Goal: Information Seeking & Learning: Learn about a topic

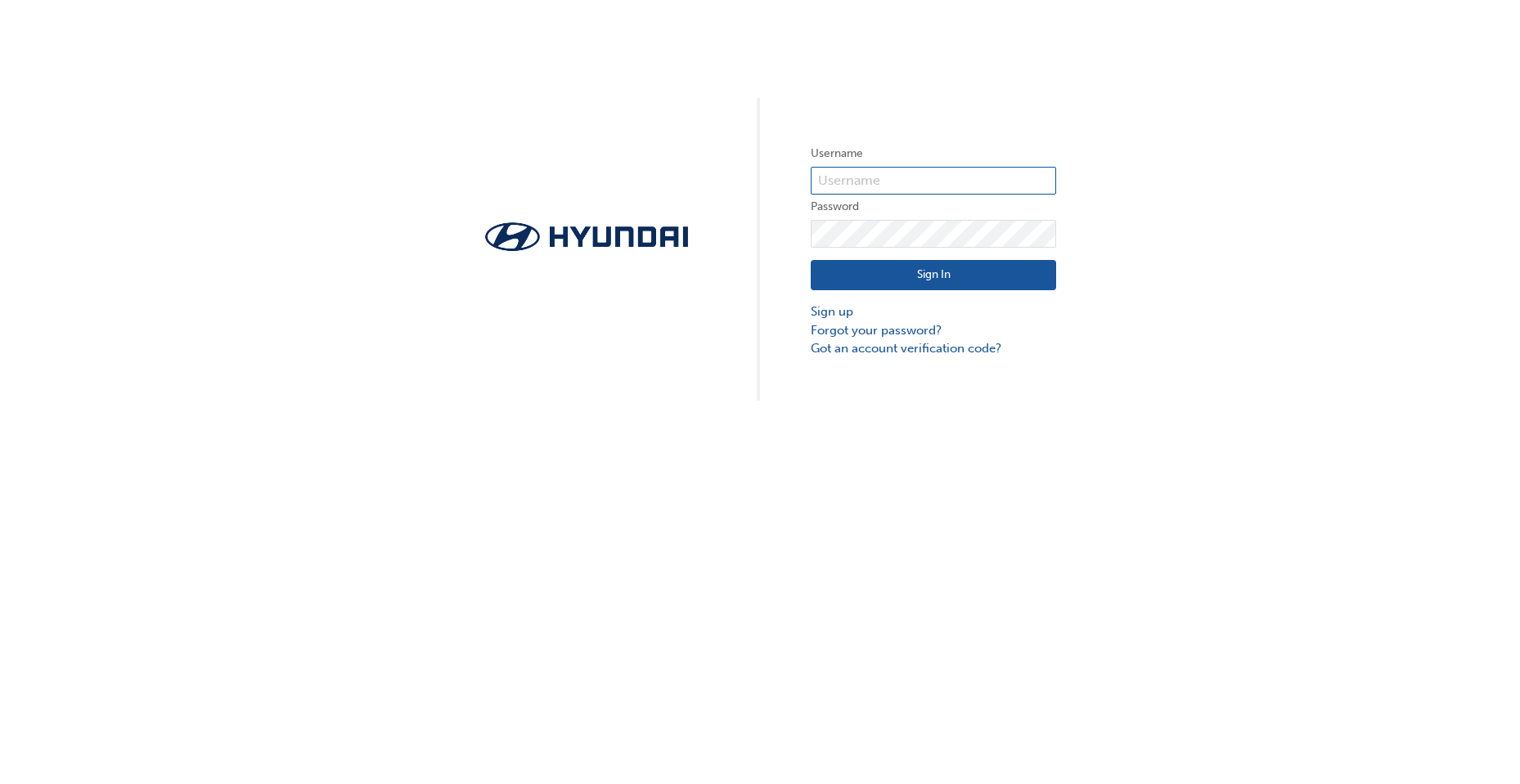
type input "30963"
click at [876, 281] on button "Sign In" at bounding box center [933, 276] width 246 height 31
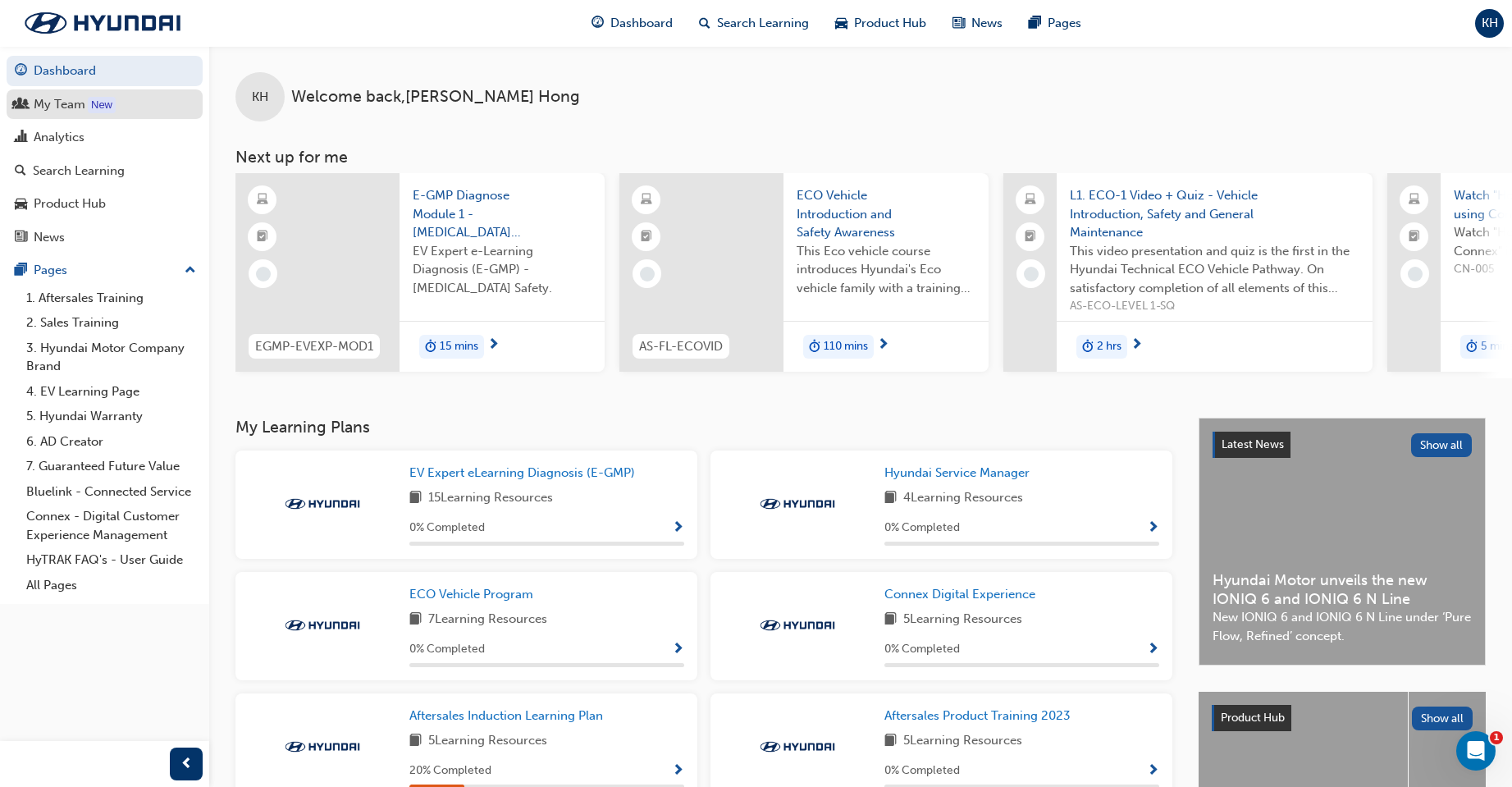
click at [44, 106] on div "My Team" at bounding box center [59, 105] width 52 height 19
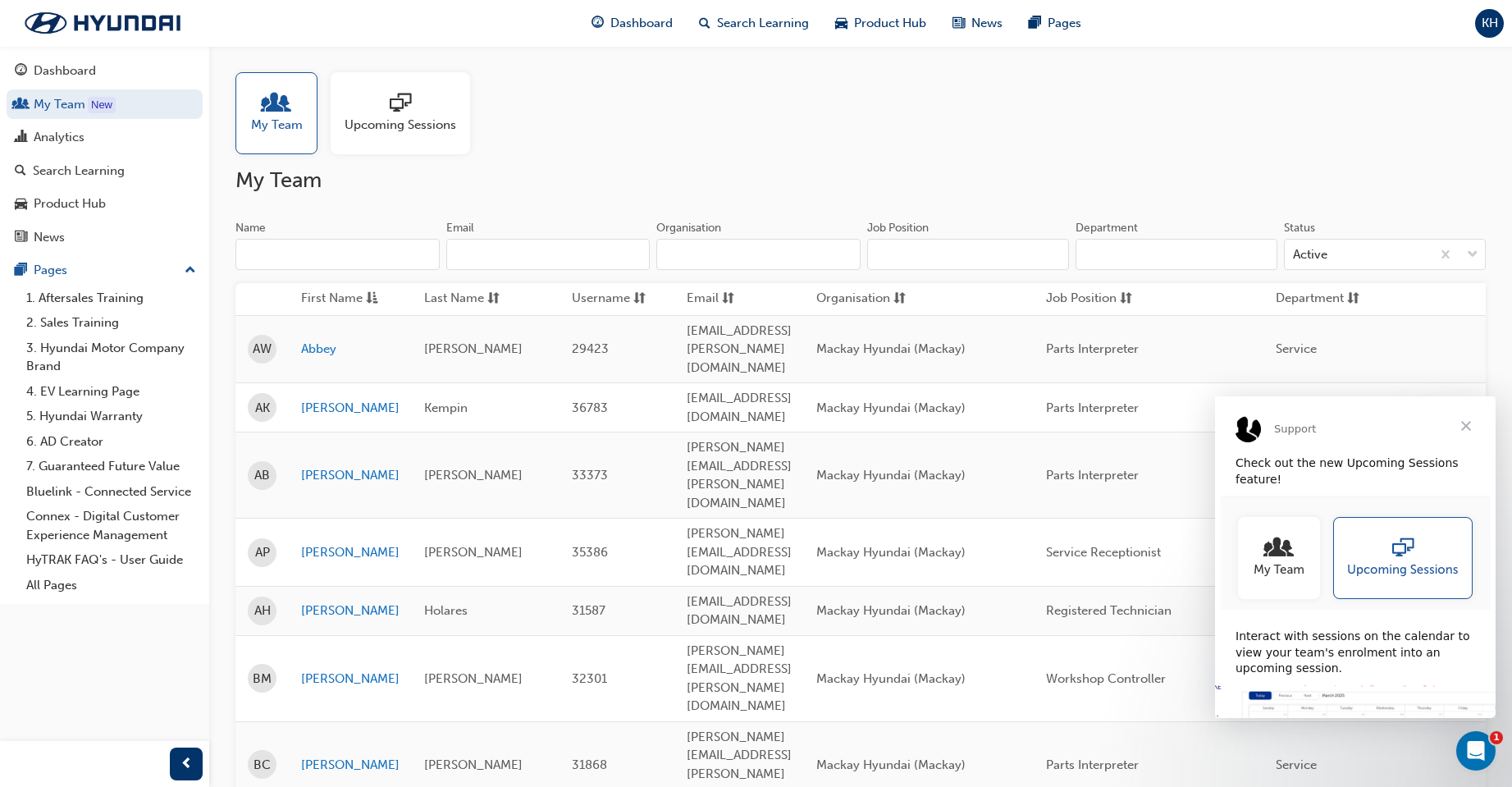
click at [1471, 427] on span "Close" at bounding box center [1466, 426] width 59 height 59
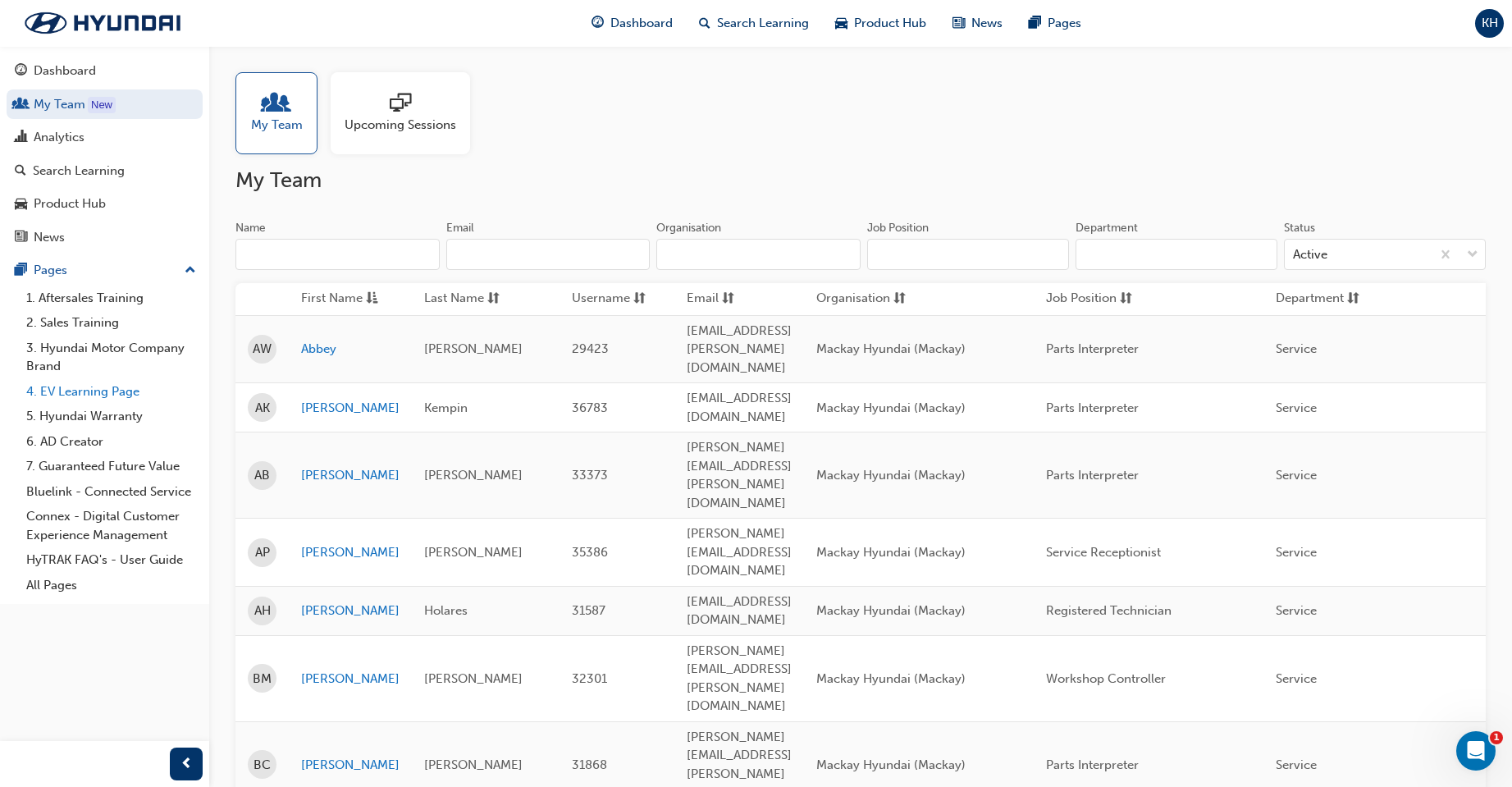
click at [102, 390] on link "4. EV Learning Page" at bounding box center [111, 392] width 183 height 25
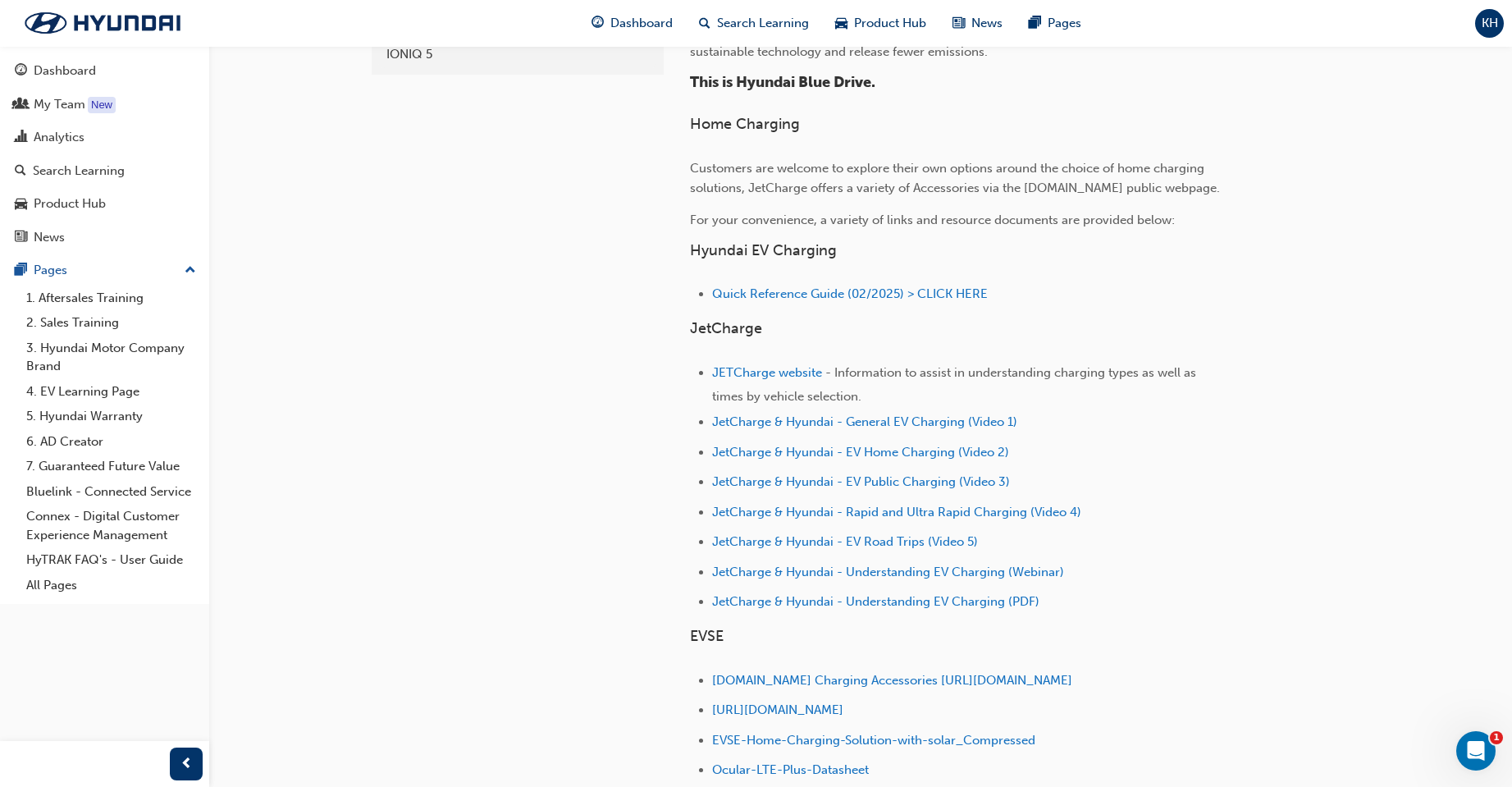
scroll to position [574, 0]
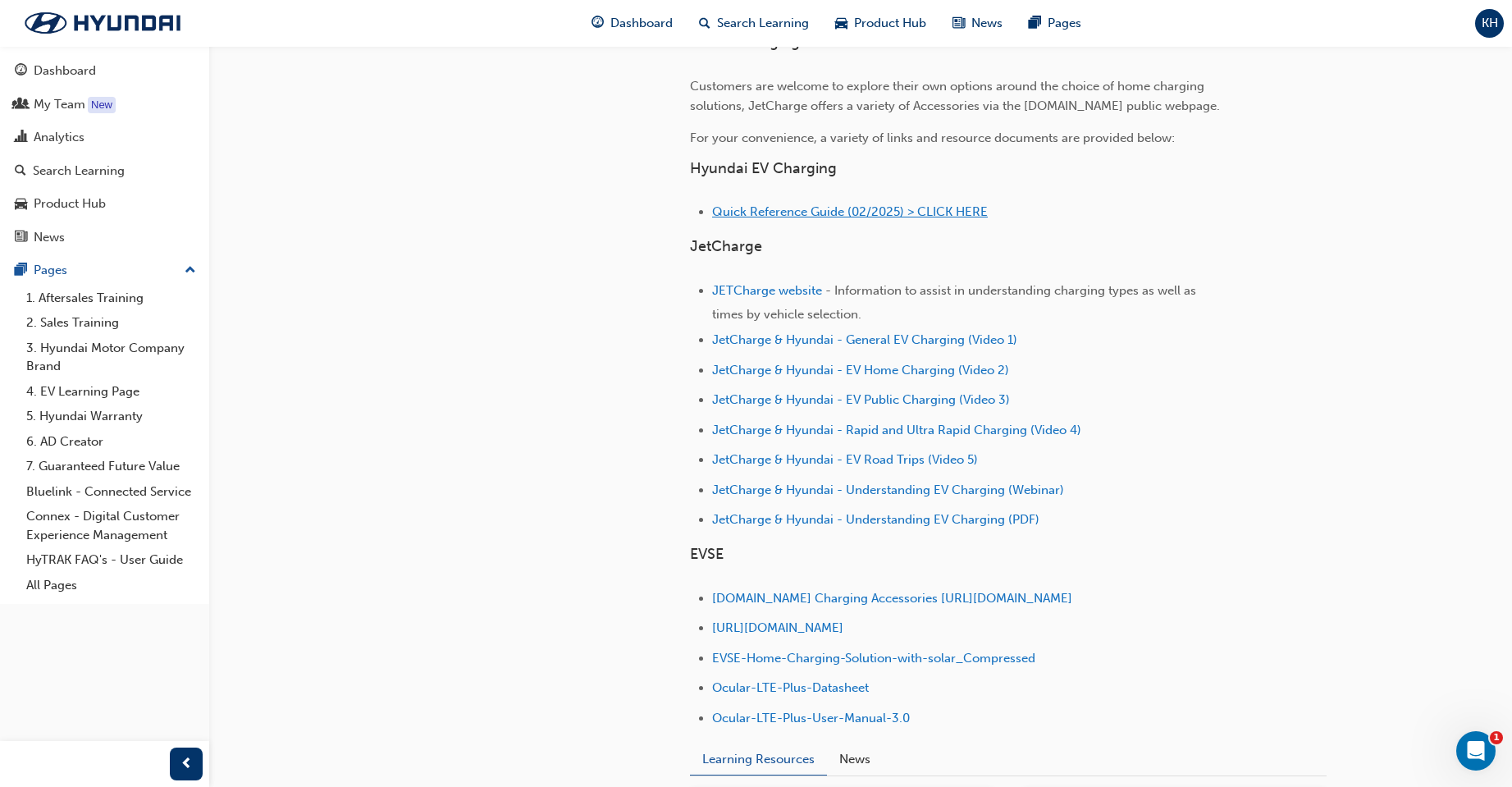
click at [828, 214] on span "Quick Reference Guide (02/2025) > CLICK HERE" at bounding box center [850, 212] width 276 height 15
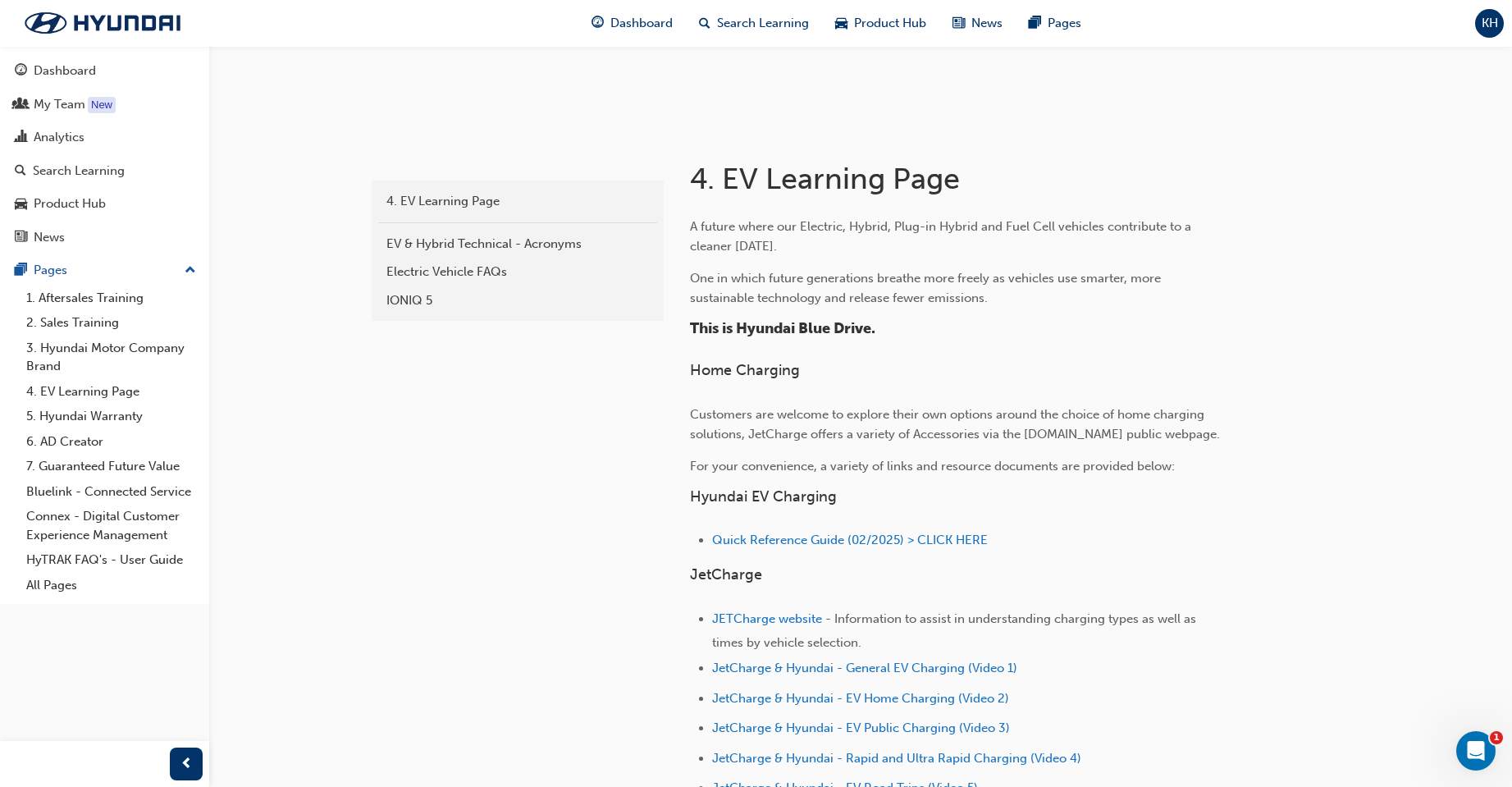
scroll to position [328, 0]
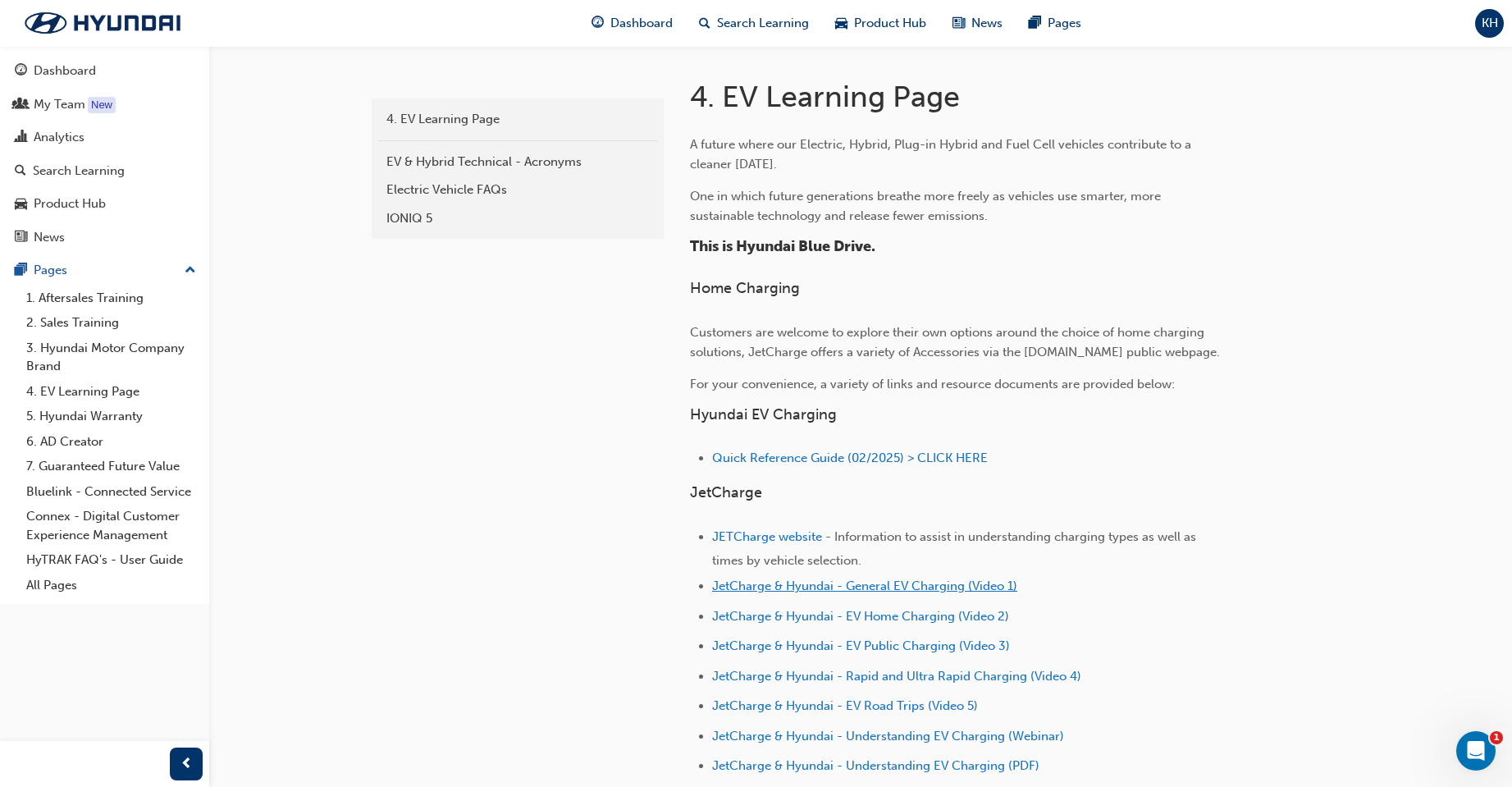
click at [859, 588] on span "JetCharge & Hyundai - General EV Charging (Video 1)" at bounding box center [865, 586] width 306 height 15
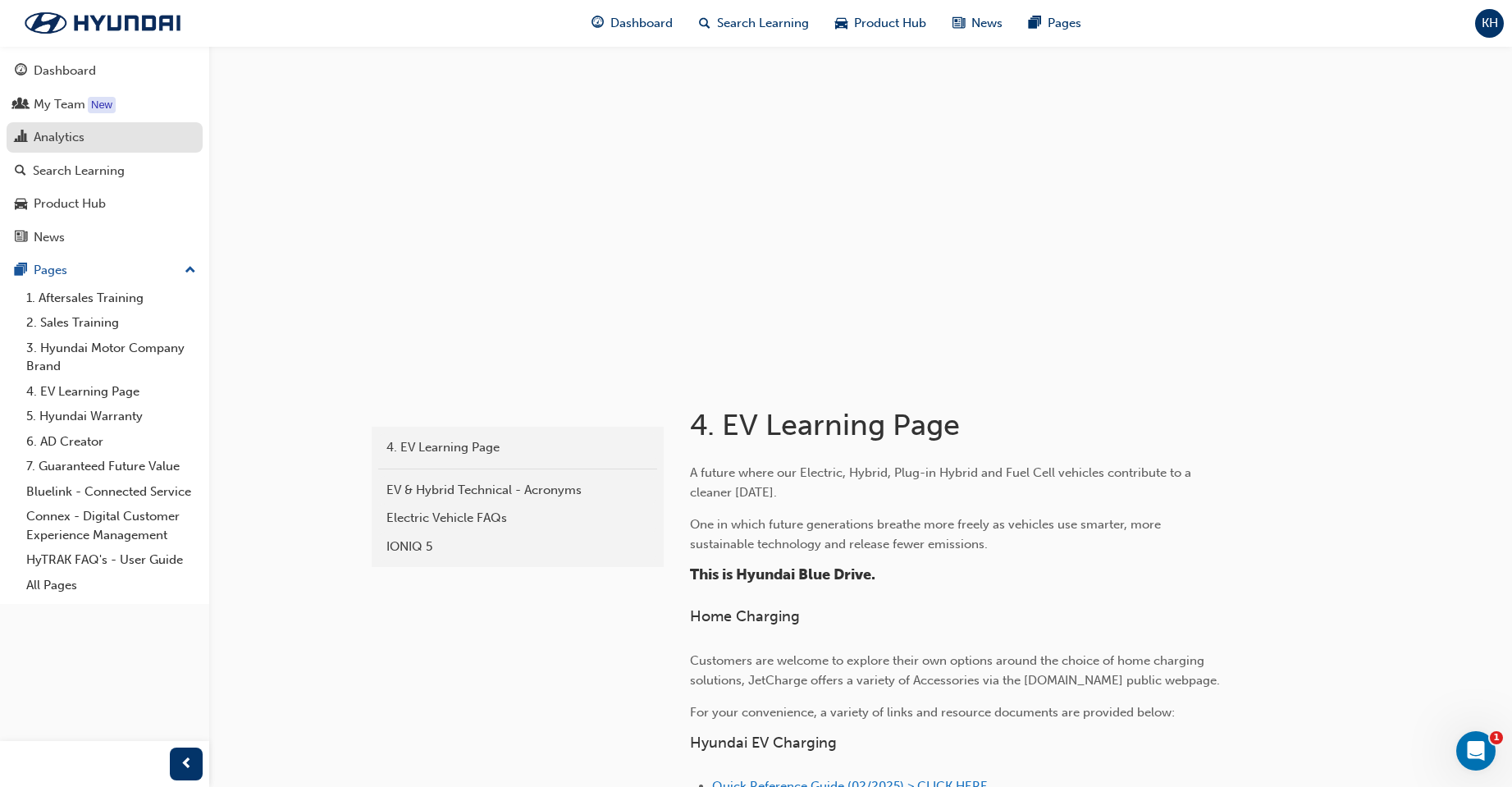
click at [47, 136] on div "Analytics" at bounding box center [59, 137] width 51 height 19
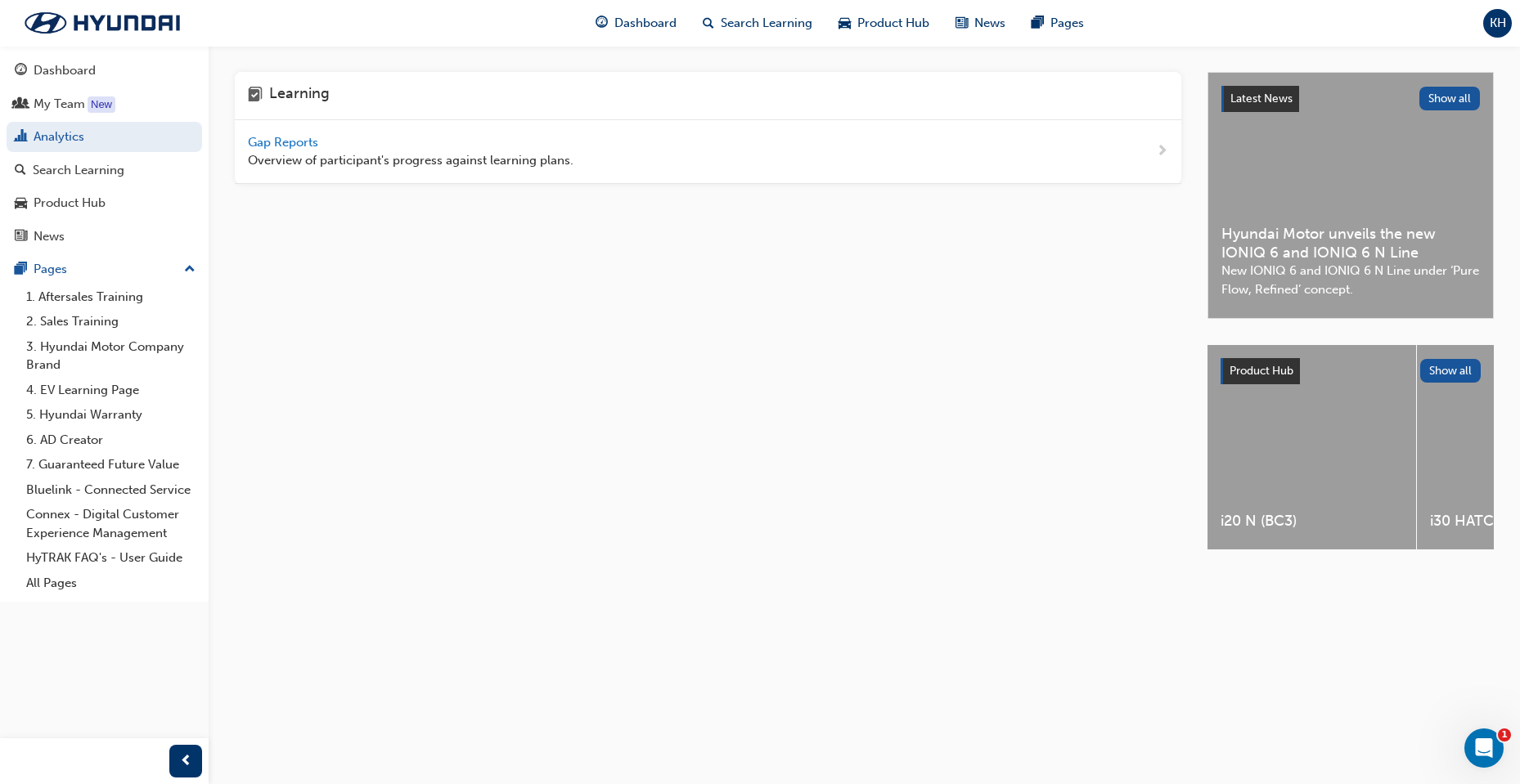
click at [284, 140] on span "Gap Reports" at bounding box center [284, 142] width 73 height 15
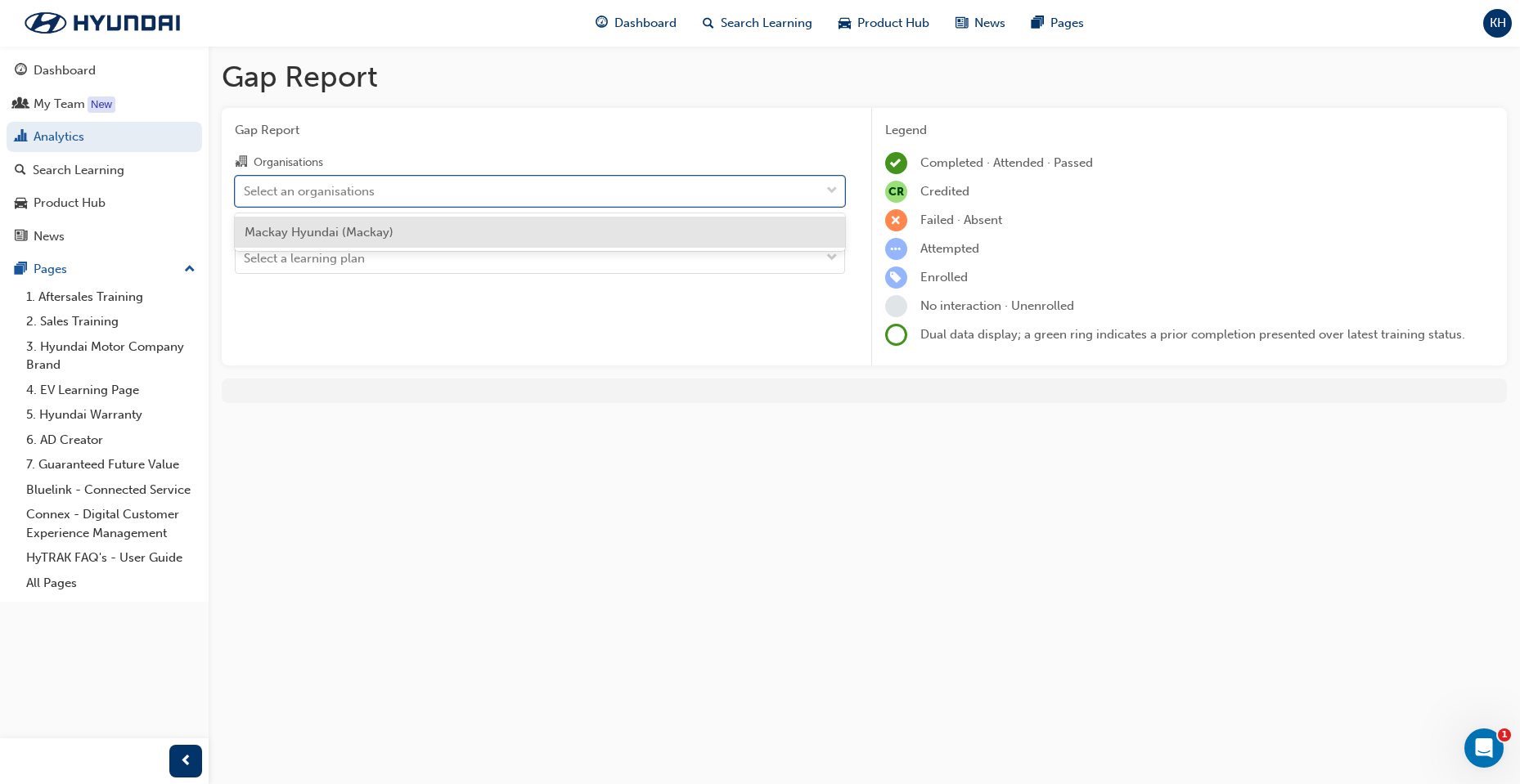
click at [369, 182] on div "Select an organisations" at bounding box center [309, 190] width 131 height 19
click at [246, 183] on input "Organisations option Mackay Hyundai (Mackay) focused, 1 of 1. 1 result availabl…" at bounding box center [245, 189] width 2 height 14
click at [365, 229] on span "Mackay Hyundai (Mackay)" at bounding box center [319, 232] width 149 height 15
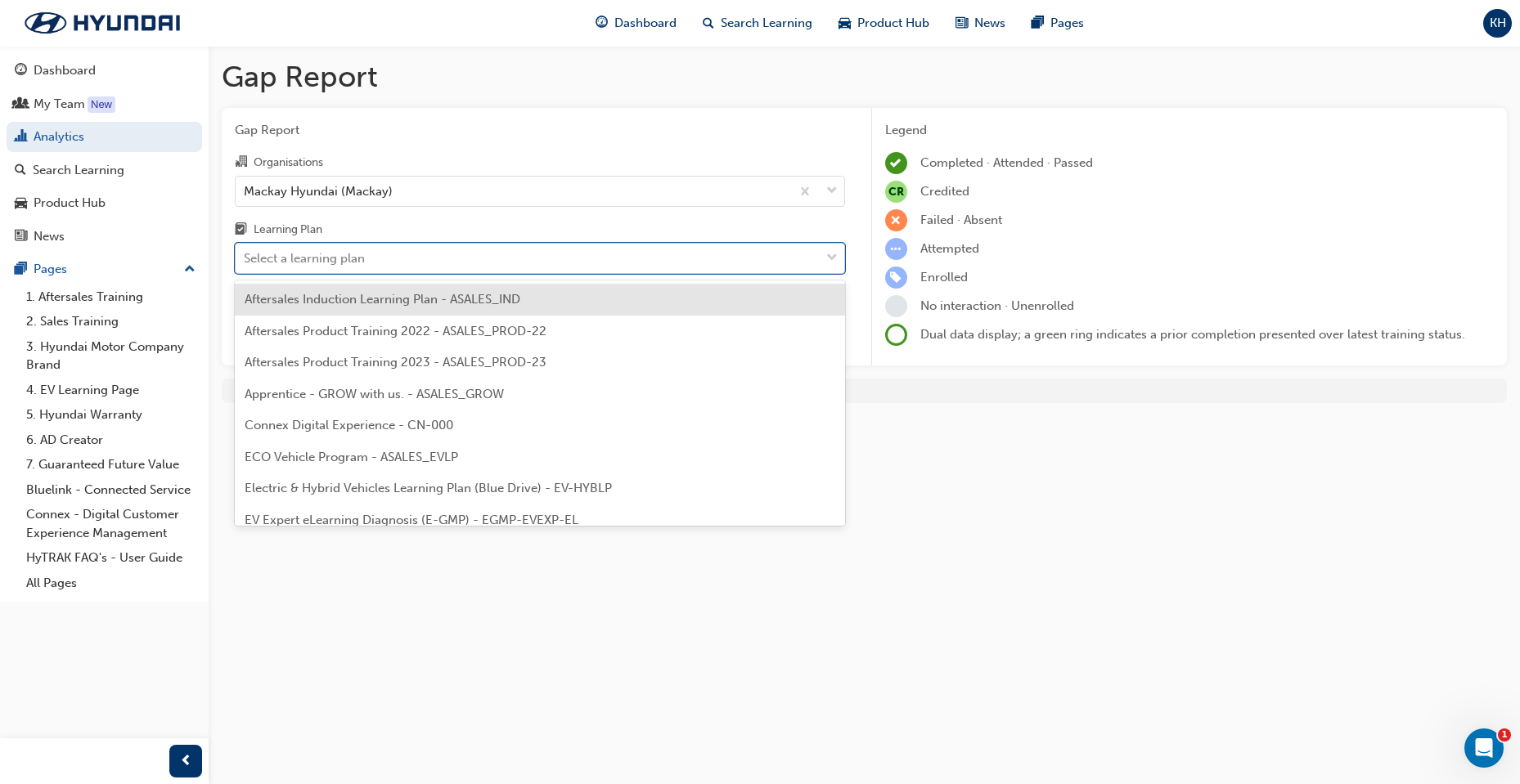
click at [352, 261] on div "Select a learning plan" at bounding box center [304, 258] width 121 height 19
click at [246, 261] on input "Learning Plan option Aftersales Induction Learning Plan - ASALES_IND focused, 1…" at bounding box center [245, 257] width 2 height 14
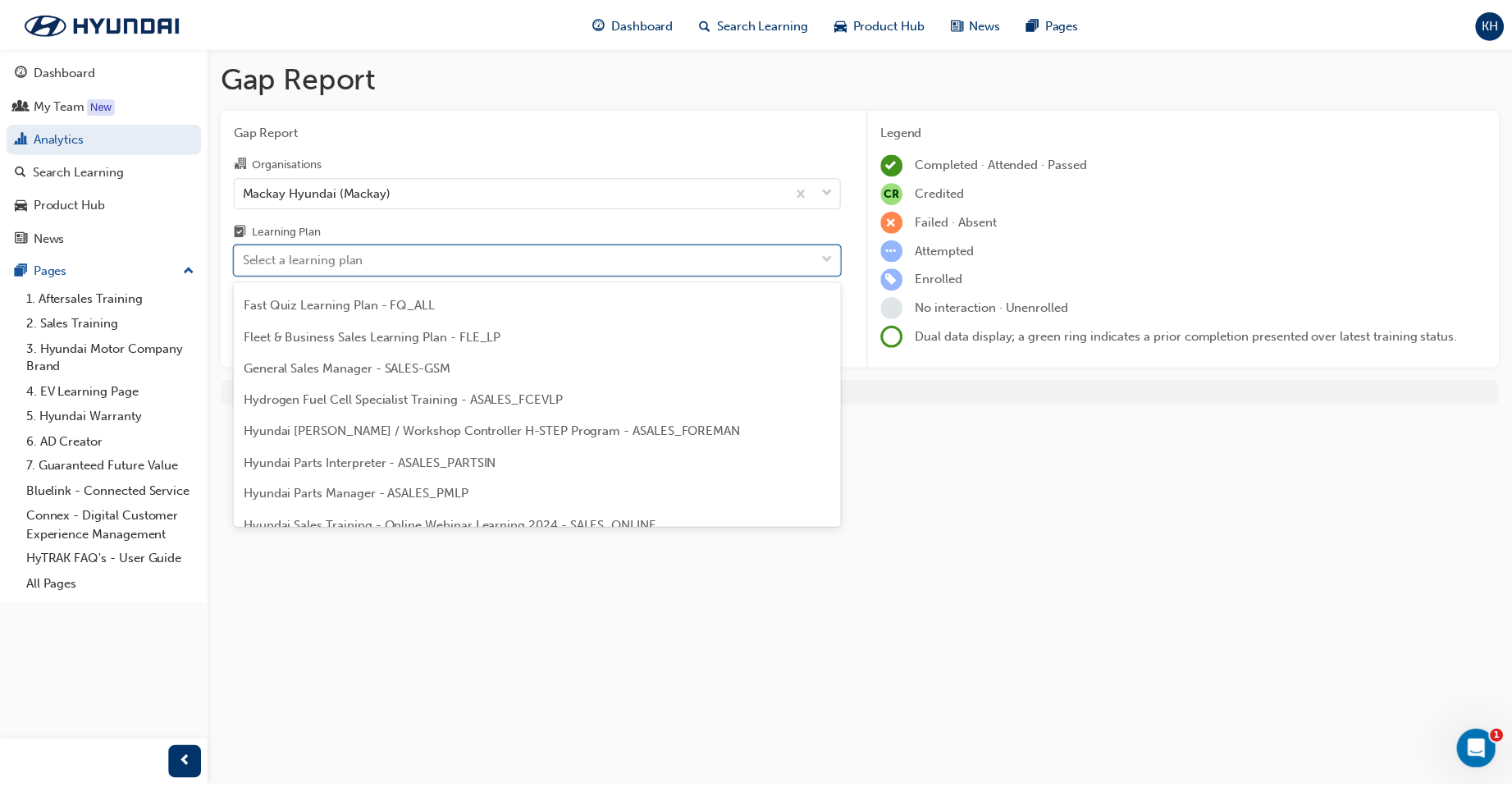
scroll to position [247, 0]
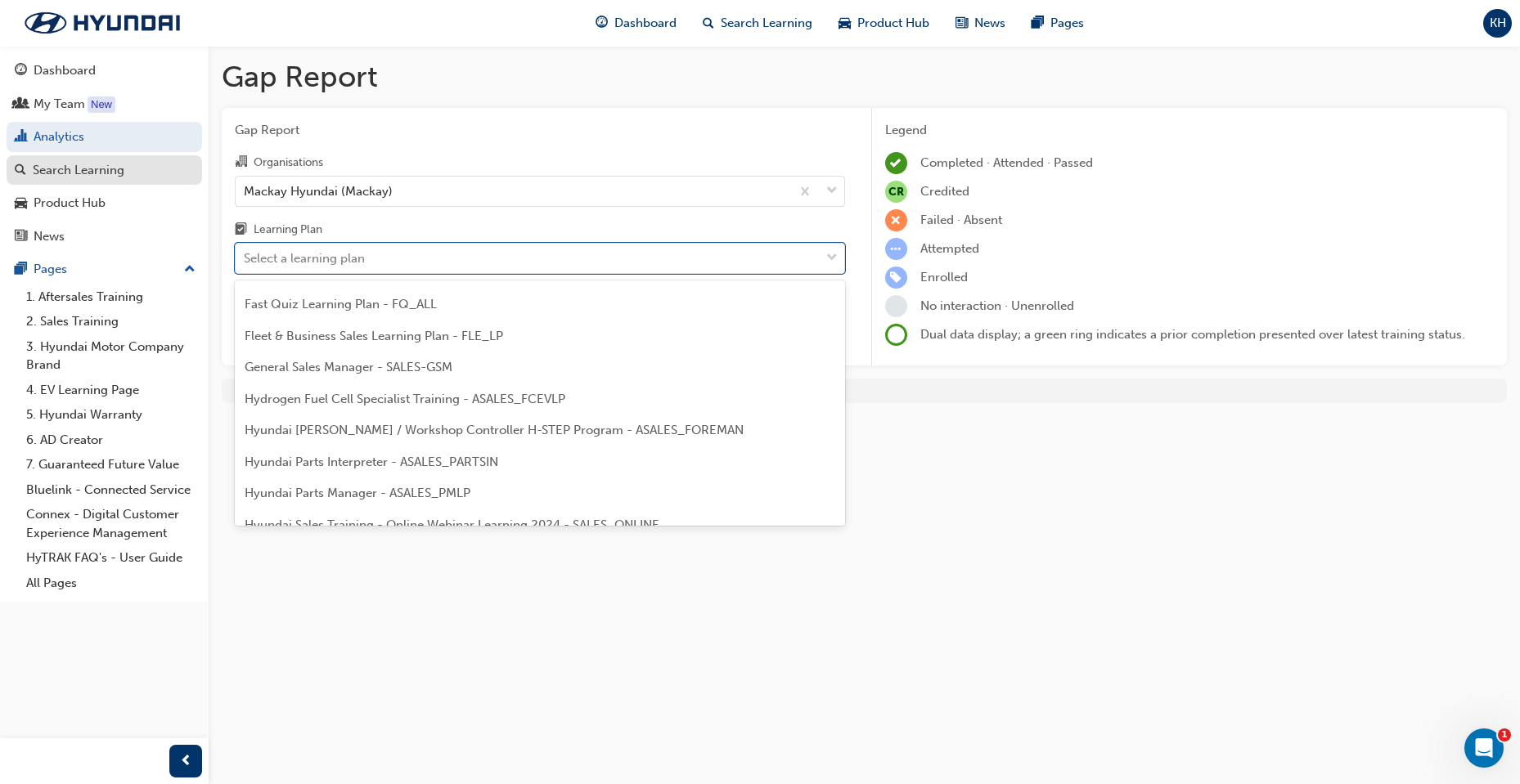
click at [88, 170] on div "Search Learning" at bounding box center [78, 170] width 92 height 19
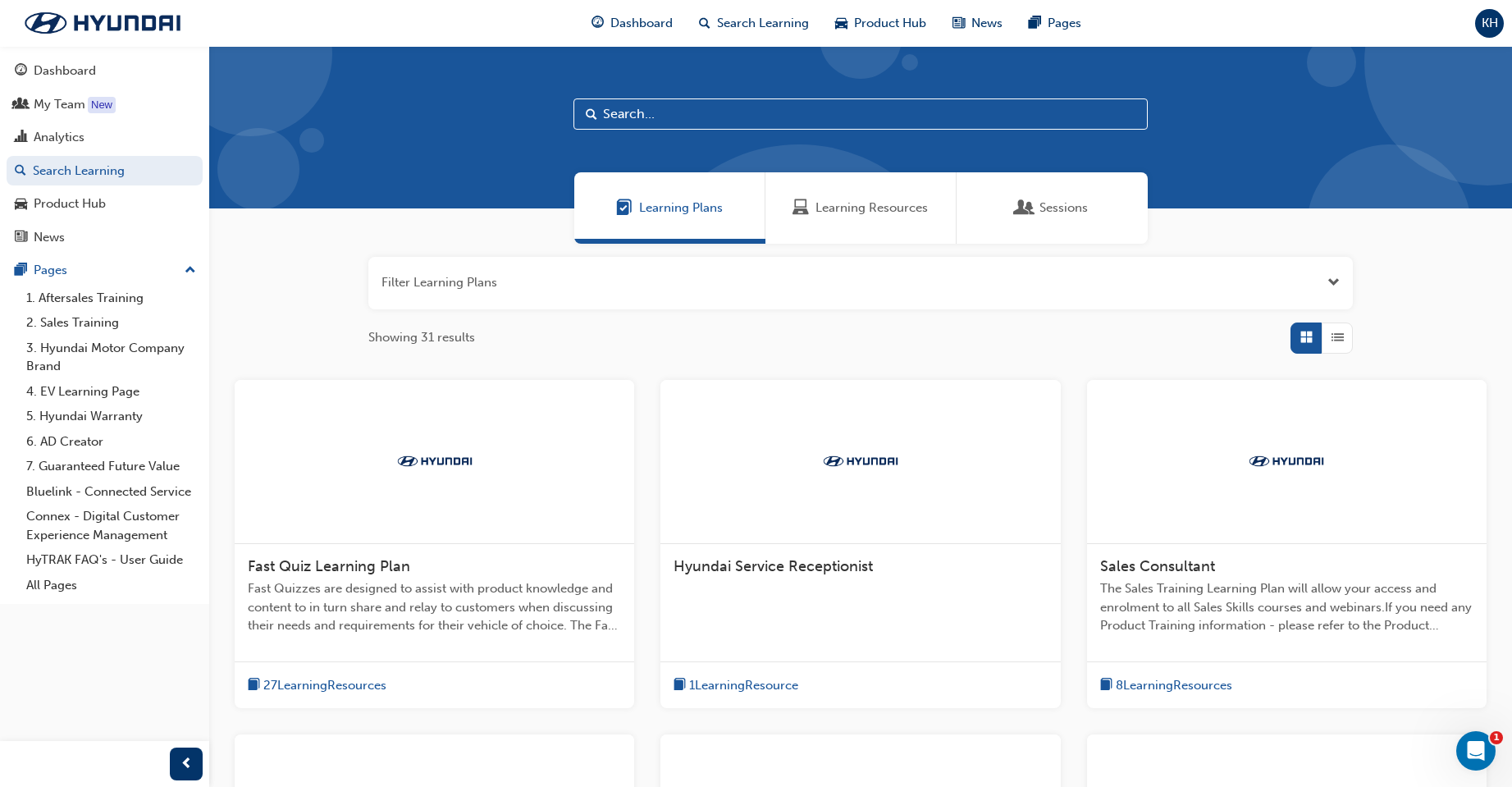
click at [651, 114] on input "text" at bounding box center [860, 114] width 574 height 31
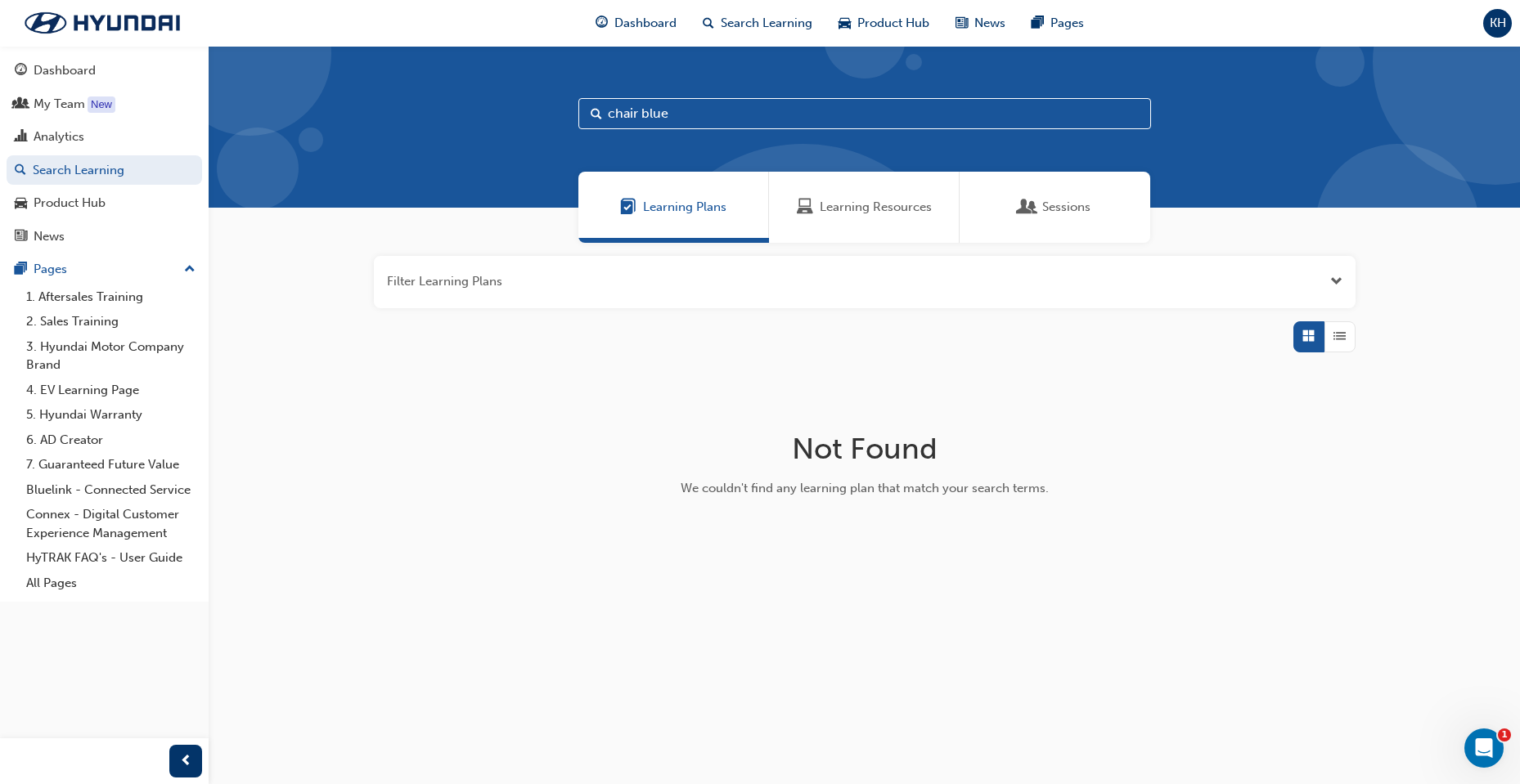
drag, startPoint x: 711, startPoint y: 116, endPoint x: 450, endPoint y: 118, distance: 261.0
click at [450, 118] on div "chair blue" at bounding box center [864, 127] width 1311 height 162
type input "blue"
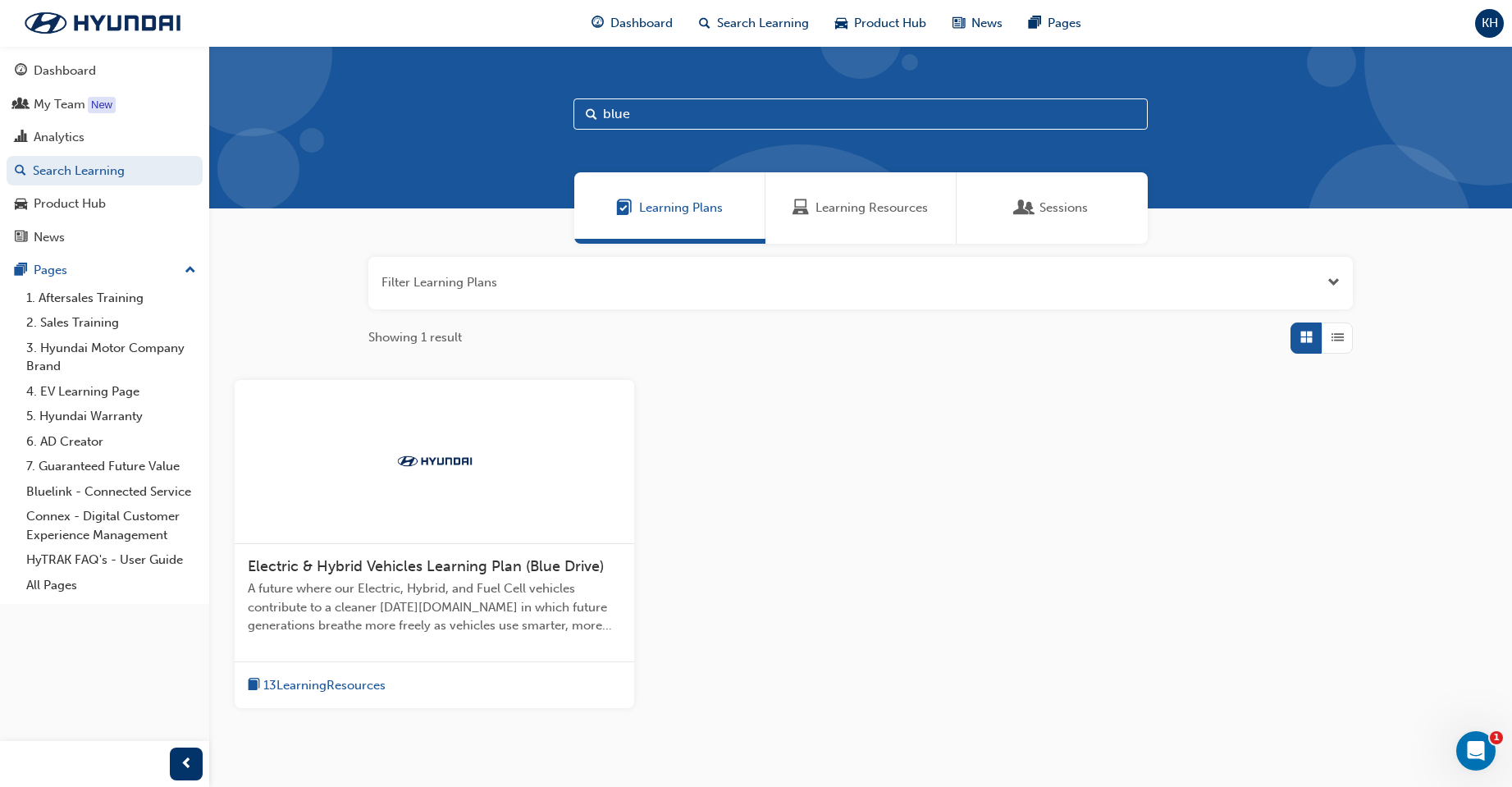
click at [407, 565] on span "Electric & Hybrid Vehicles Learning Plan (Blue Drive)" at bounding box center [425, 566] width 356 height 18
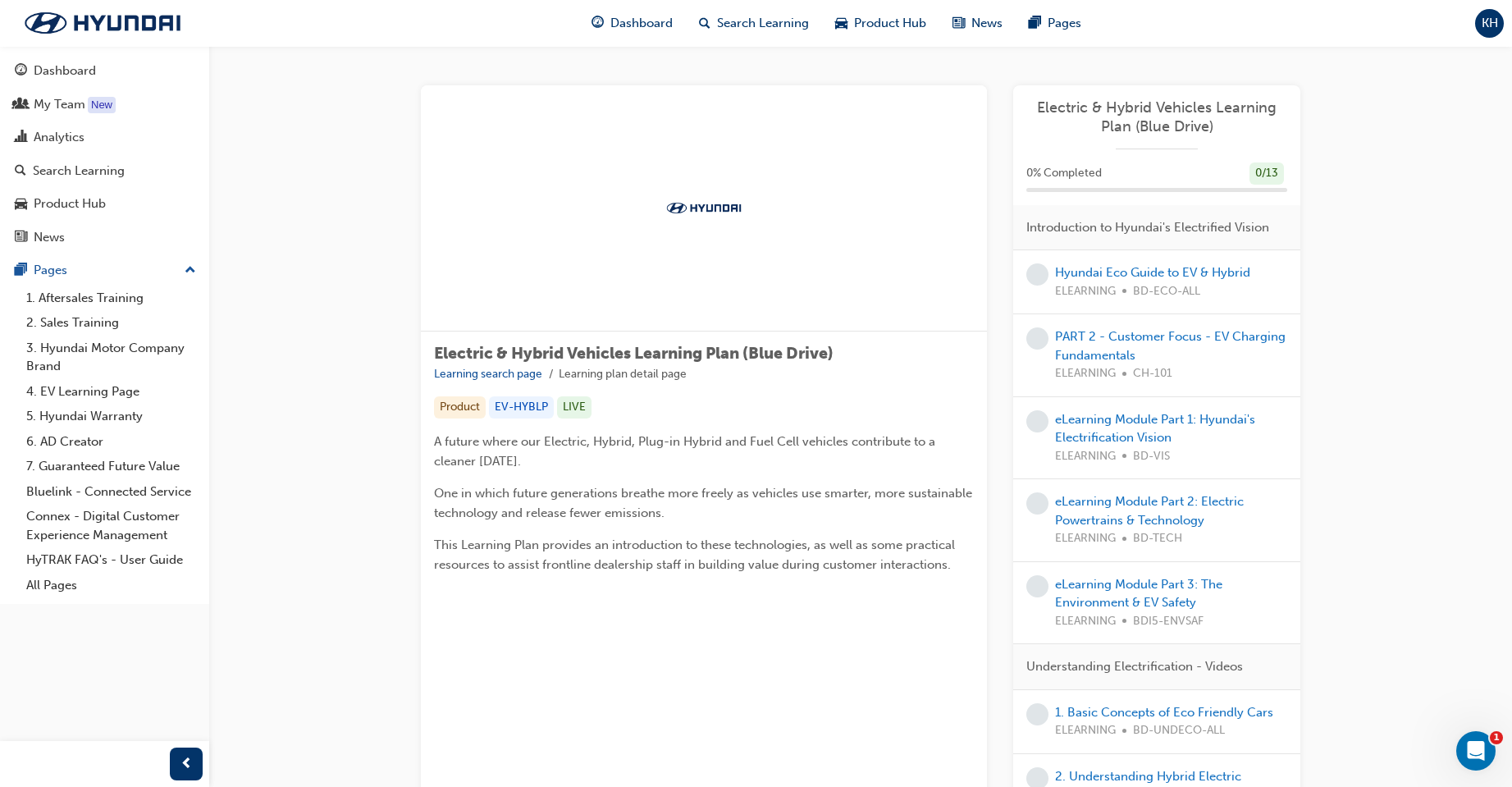
click at [1142, 105] on span "Electric & Hybrid Vehicles Learning Plan (Blue Drive)" at bounding box center [1156, 116] width 261 height 37
click at [1125, 270] on link "Hyundai Eco Guide to EV & Hybrid" at bounding box center [1153, 272] width 196 height 15
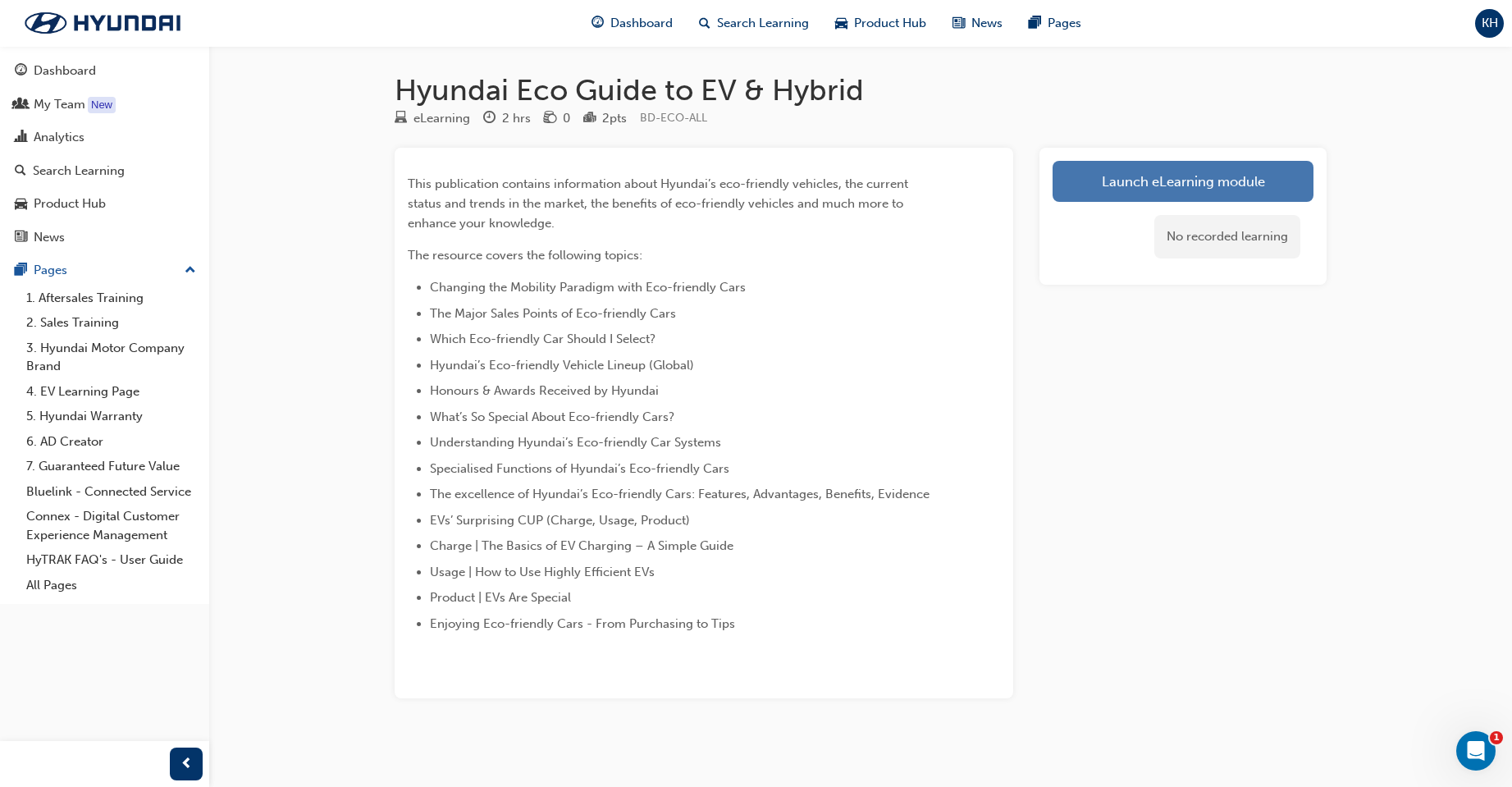
click at [1152, 188] on link "Launch eLearning module" at bounding box center [1183, 181] width 261 height 41
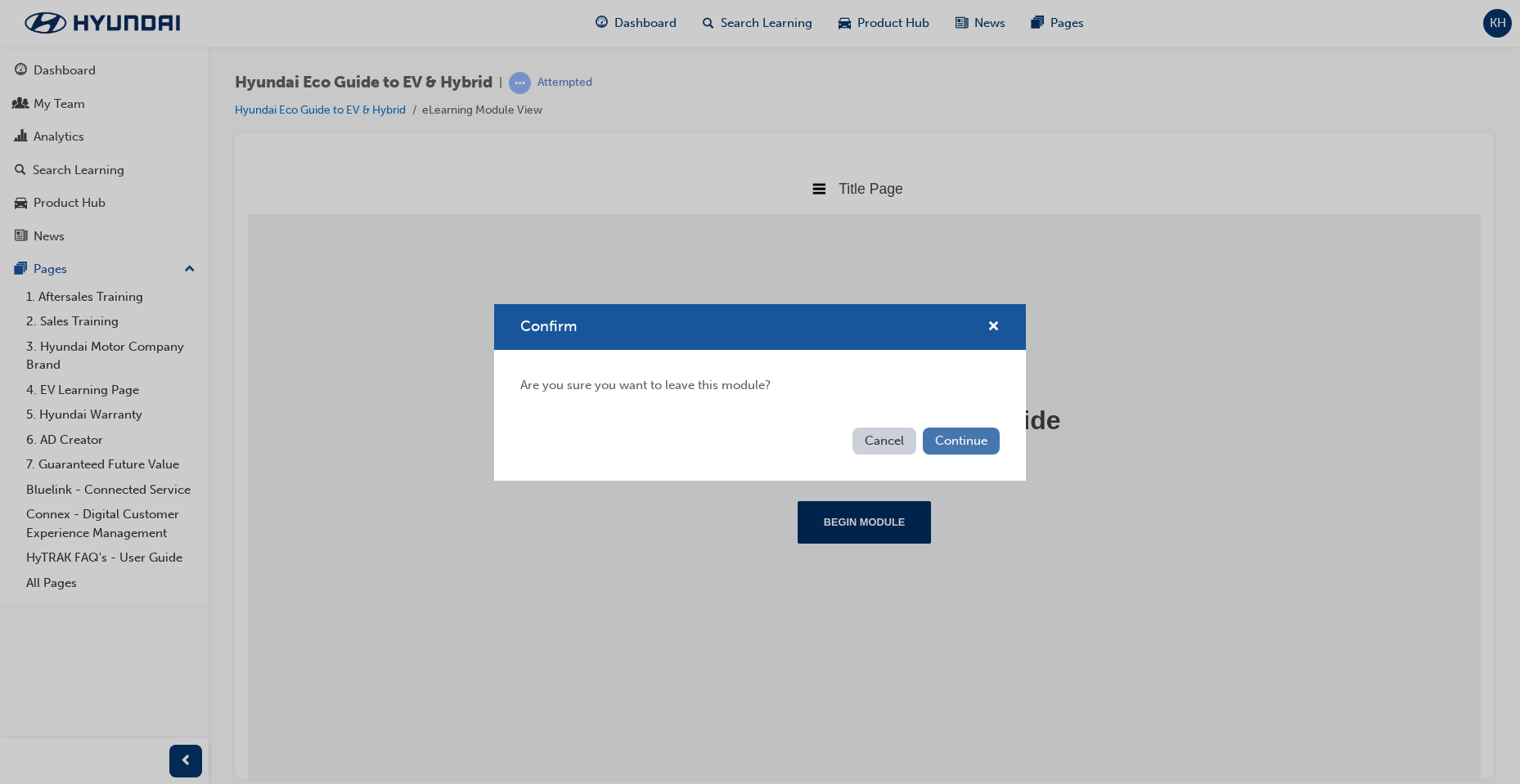
click at [979, 440] on button "Continue" at bounding box center [960, 441] width 77 height 27
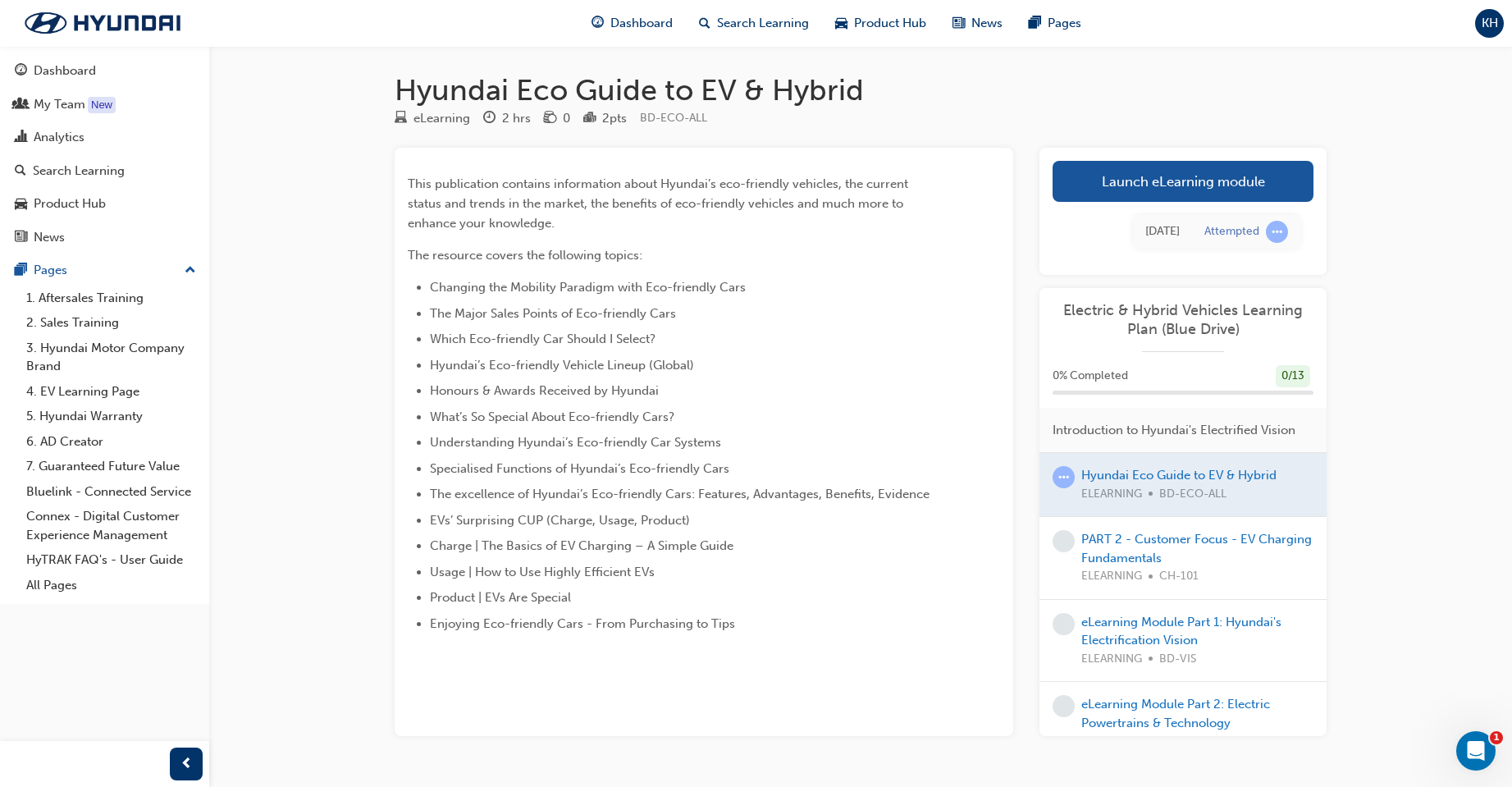
click at [1154, 319] on span "Electric & Hybrid Vehicles Learning Plan (Blue Drive)" at bounding box center [1183, 319] width 261 height 37
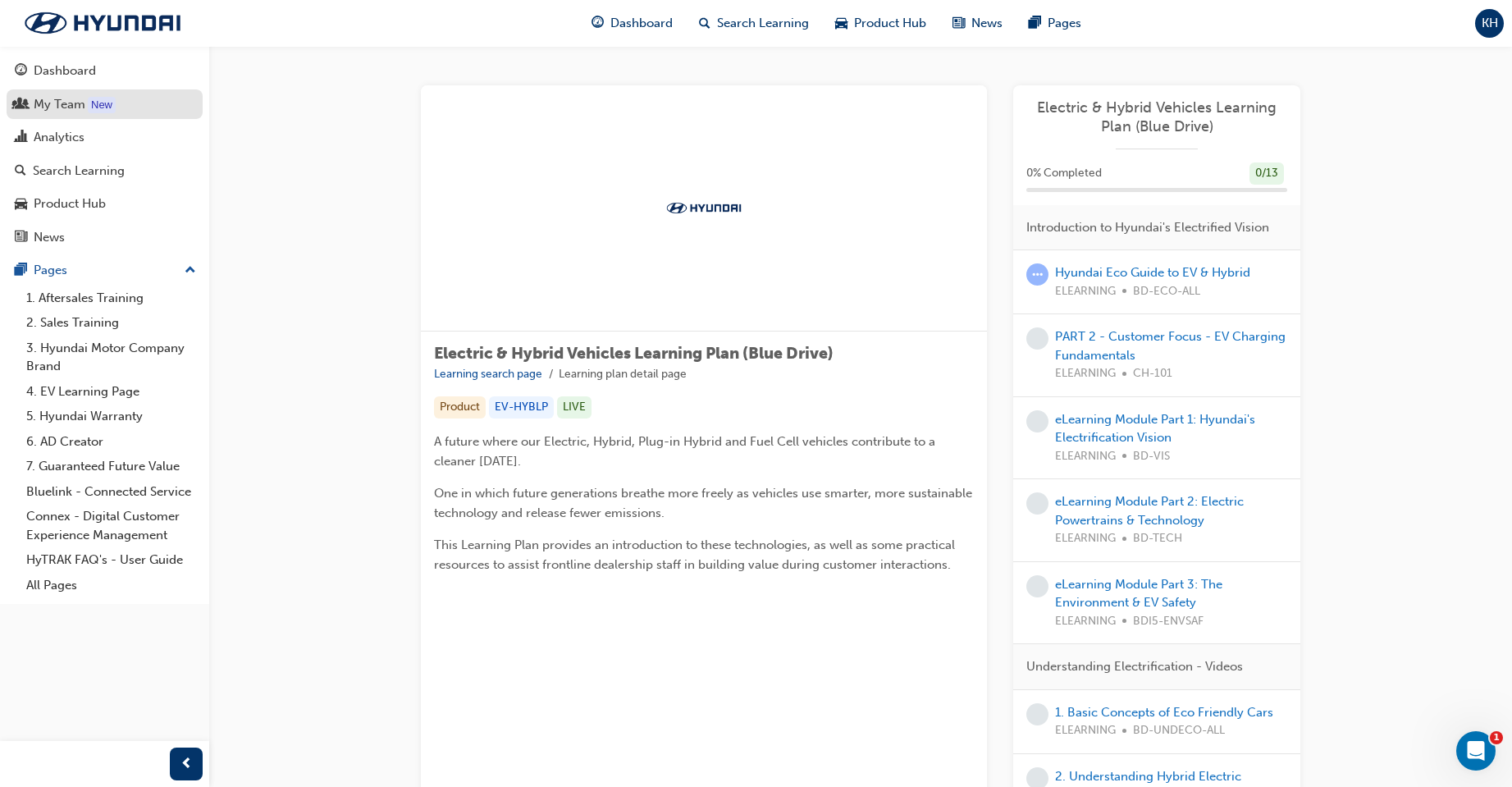
click at [75, 98] on div "My Team" at bounding box center [59, 105] width 52 height 19
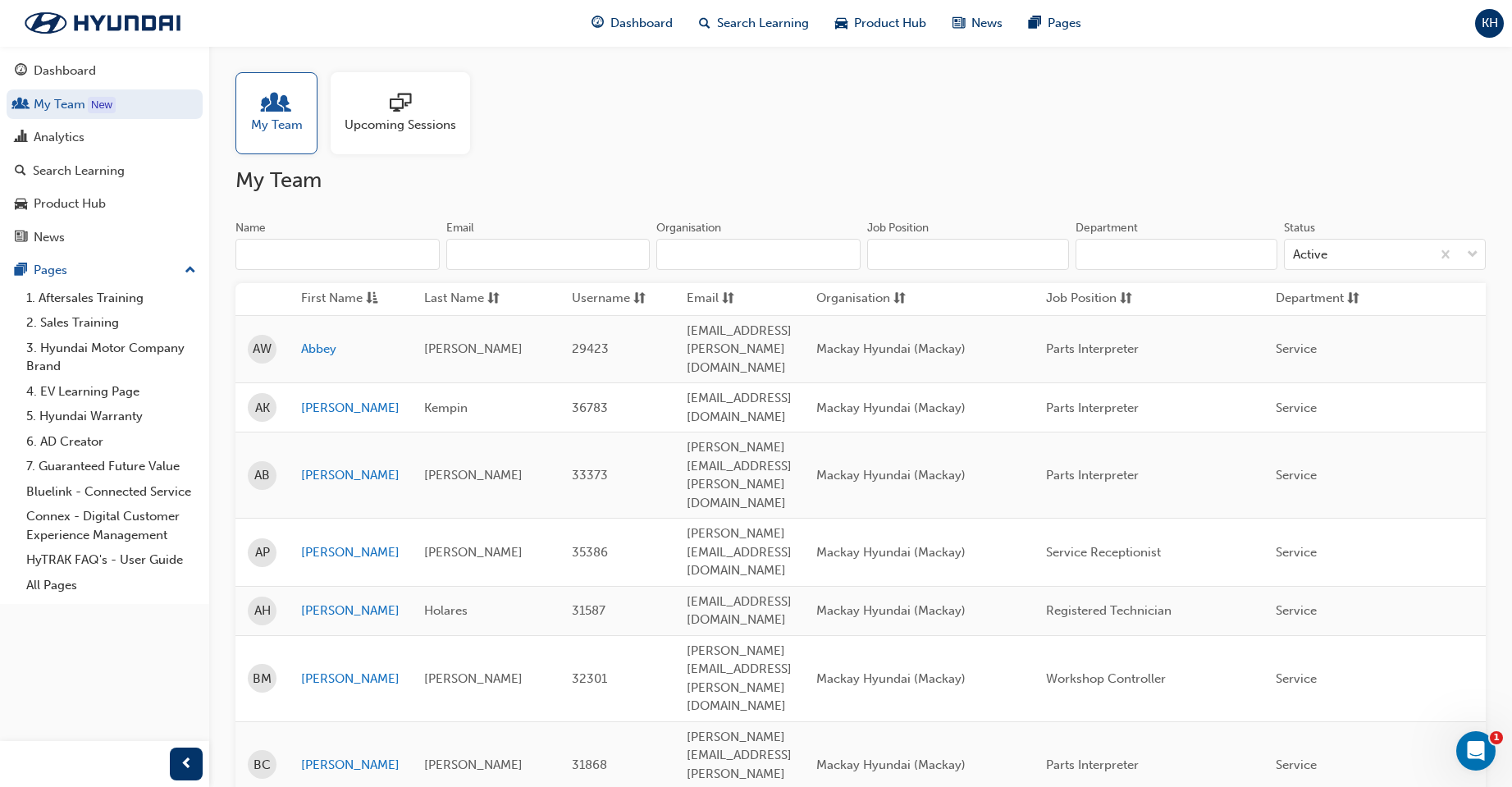
click at [398, 124] on span "Upcoming Sessions" at bounding box center [400, 125] width 112 height 19
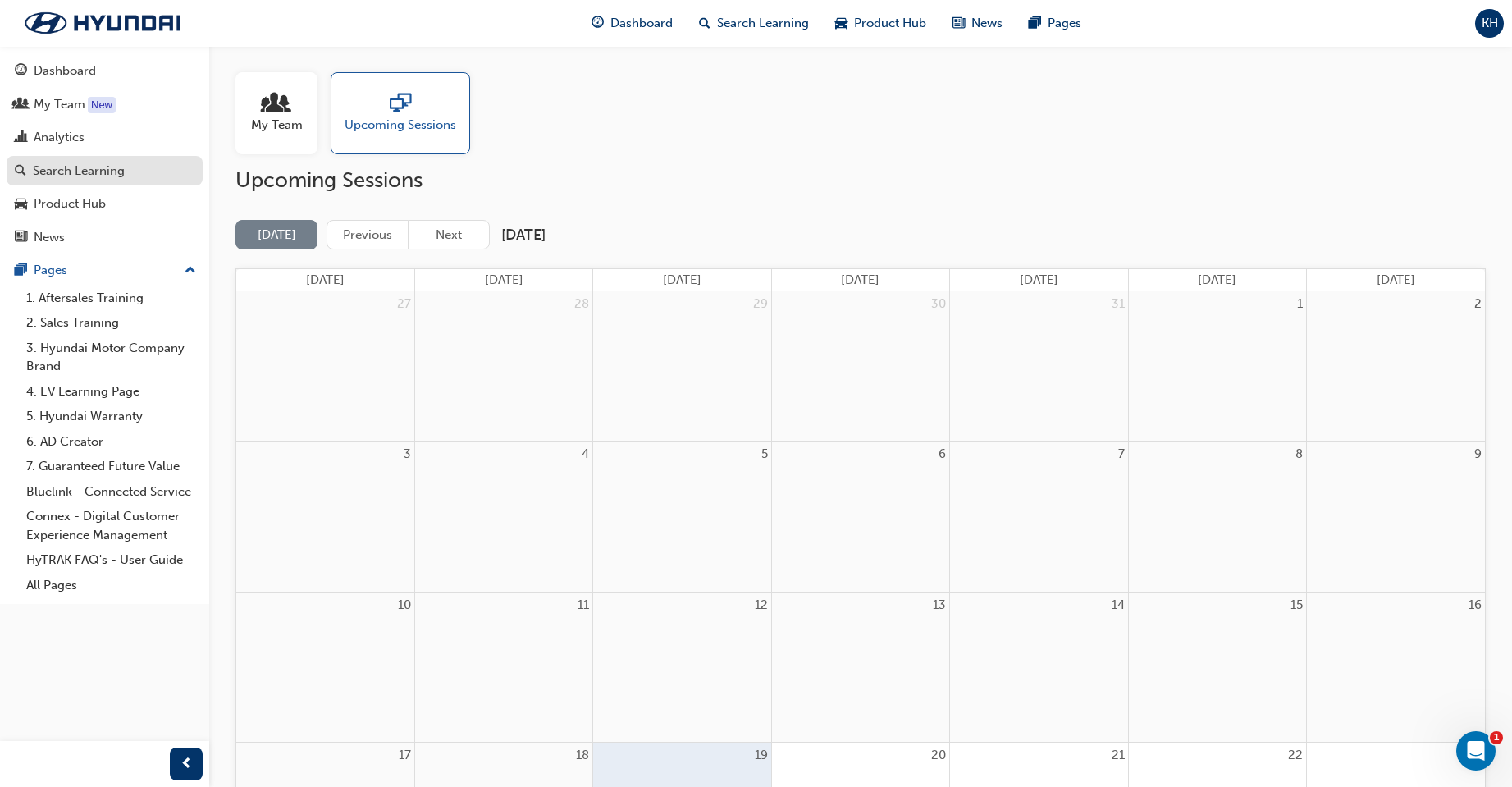
click at [73, 174] on div "Search Learning" at bounding box center [78, 171] width 92 height 19
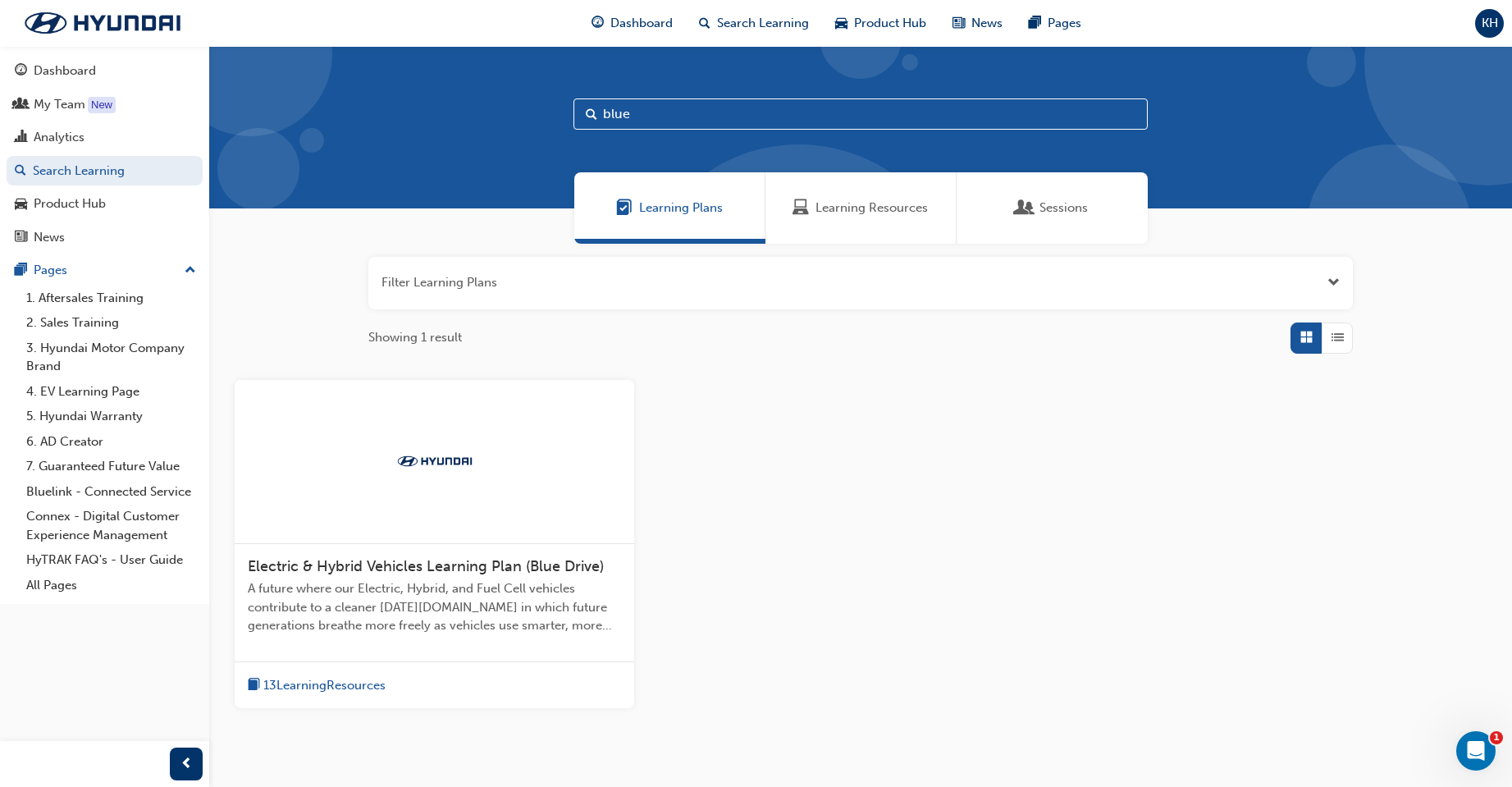
click at [875, 204] on span "Learning Resources" at bounding box center [872, 207] width 113 height 19
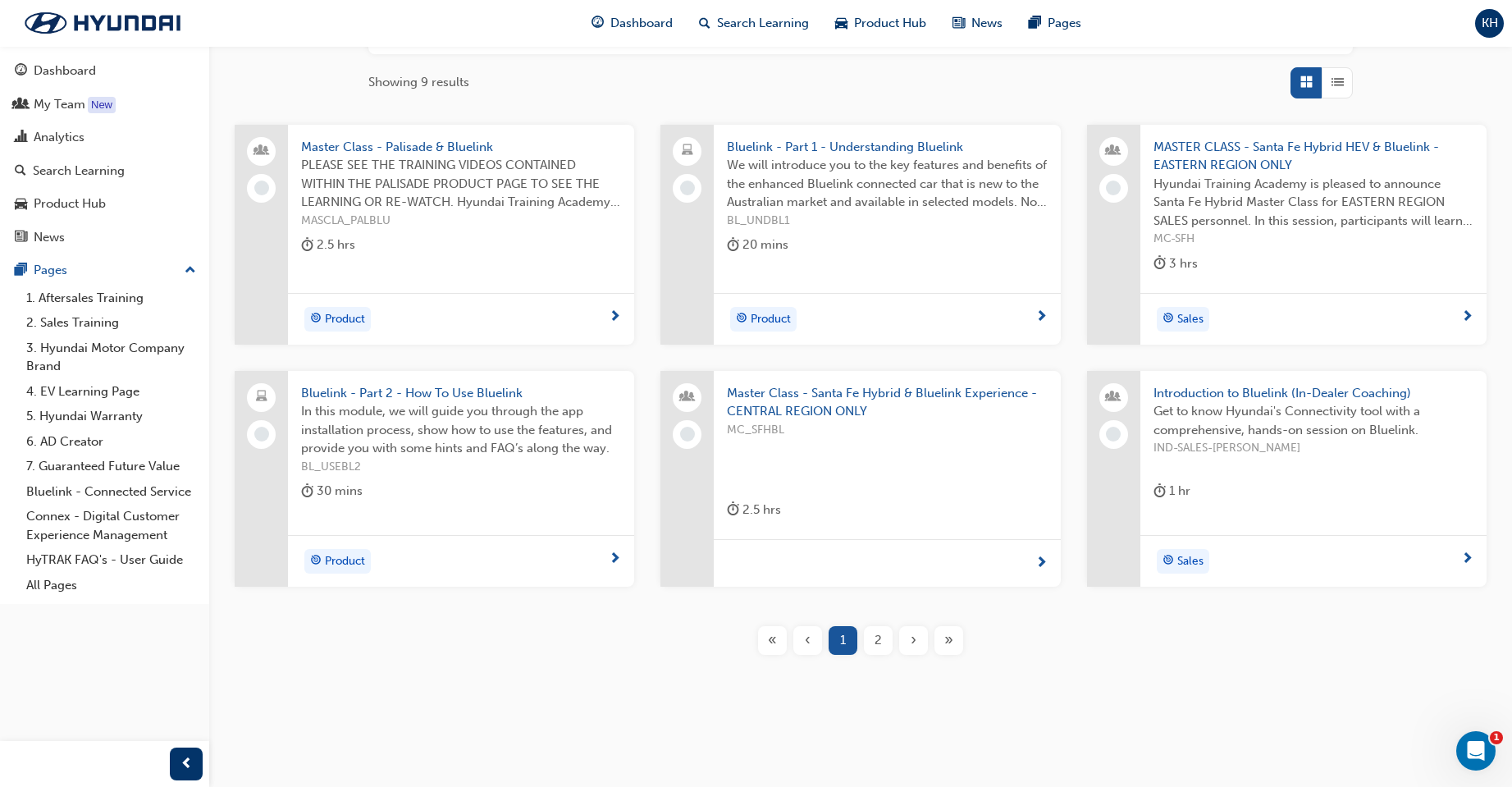
scroll to position [256, 0]
click at [877, 648] on span "2" at bounding box center [878, 640] width 7 height 19
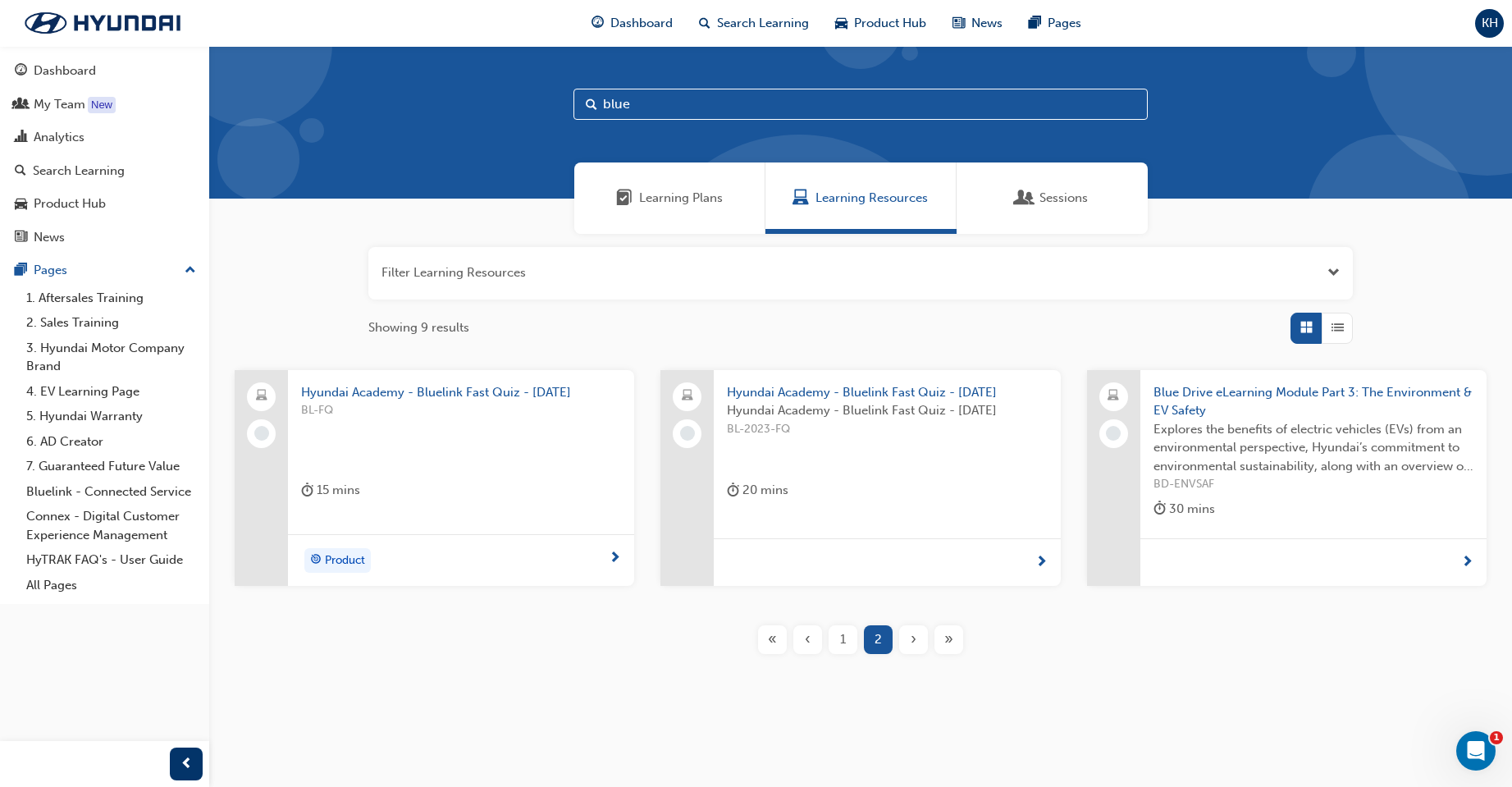
click at [779, 643] on div "«" at bounding box center [772, 640] width 29 height 29
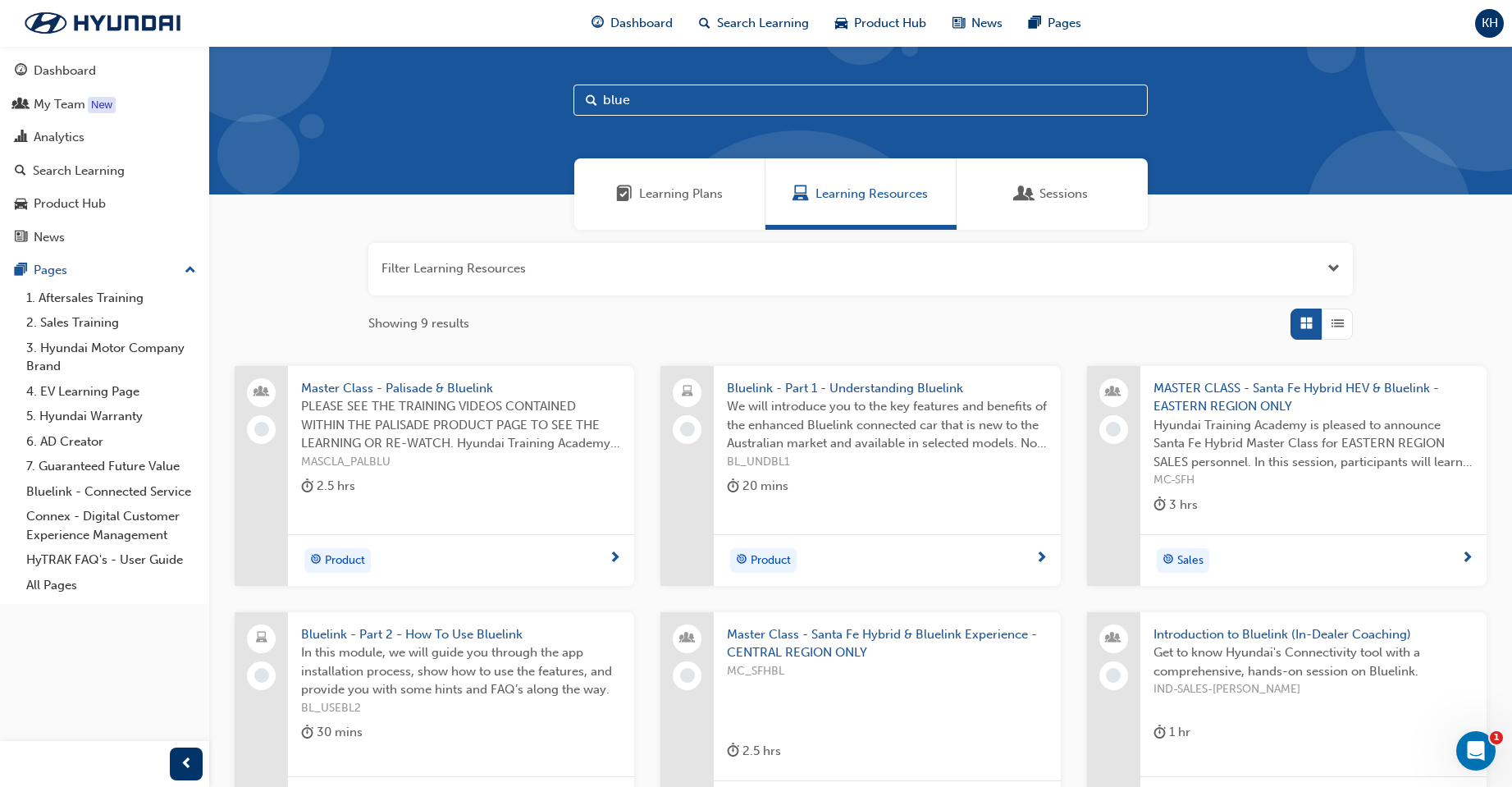
click at [1071, 197] on span "Sessions" at bounding box center [1063, 194] width 48 height 19
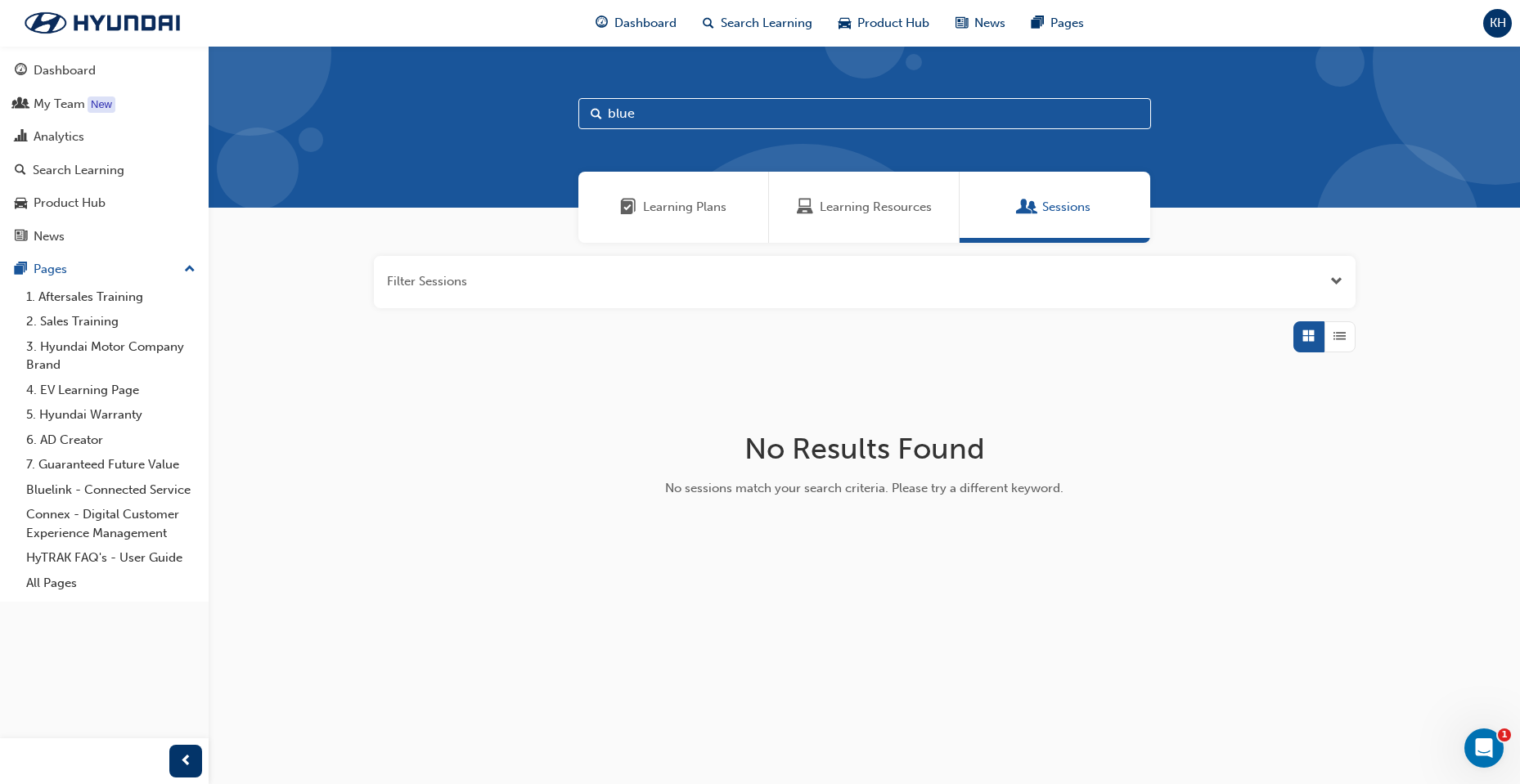
click at [663, 201] on span "Learning Plans" at bounding box center [685, 207] width 83 height 19
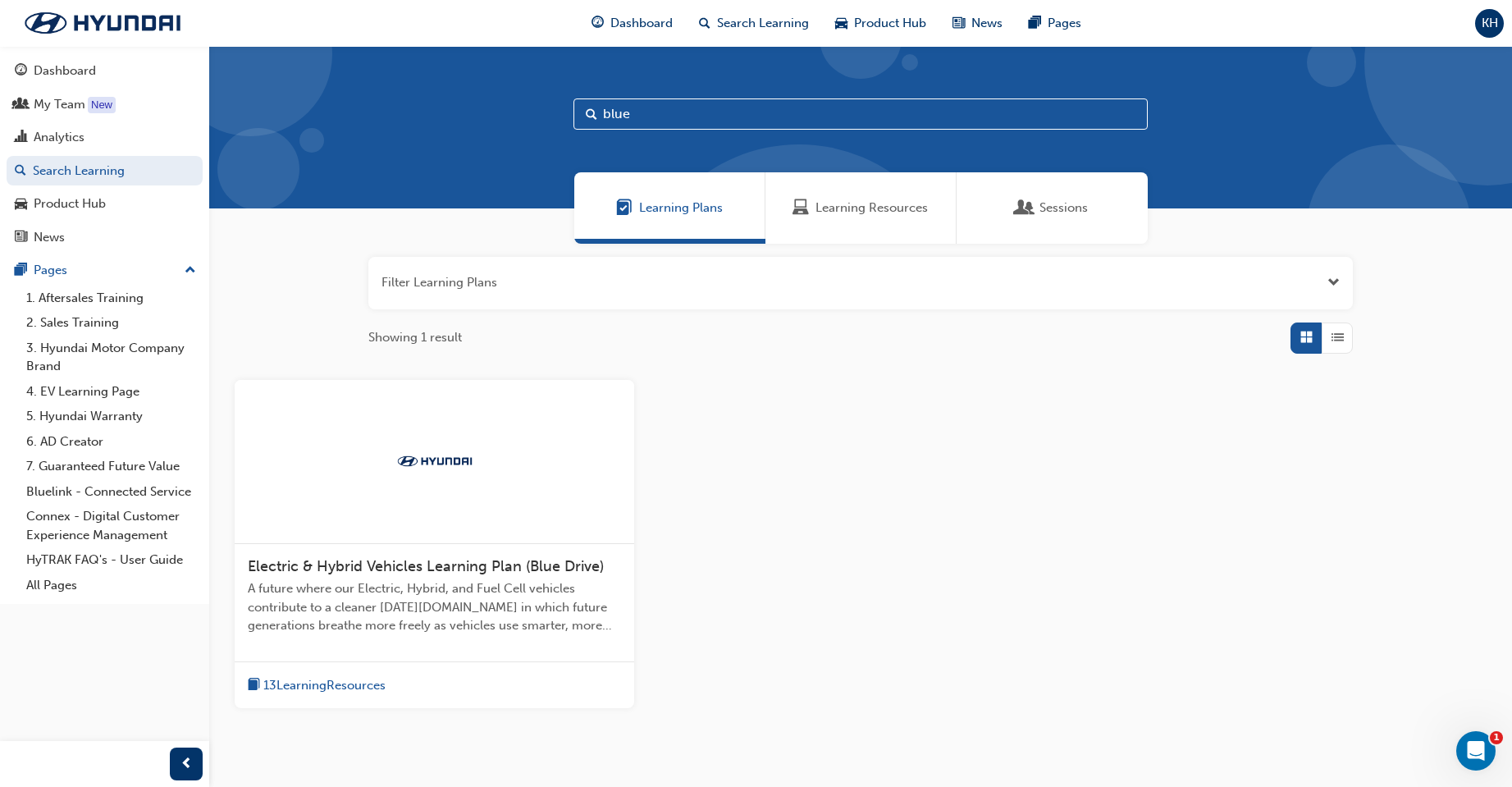
click at [378, 553] on div "Electric & Hybrid Vehicles Learning Plan (Blue Drive) A future where our Electr…" at bounding box center [434, 602] width 399 height 117
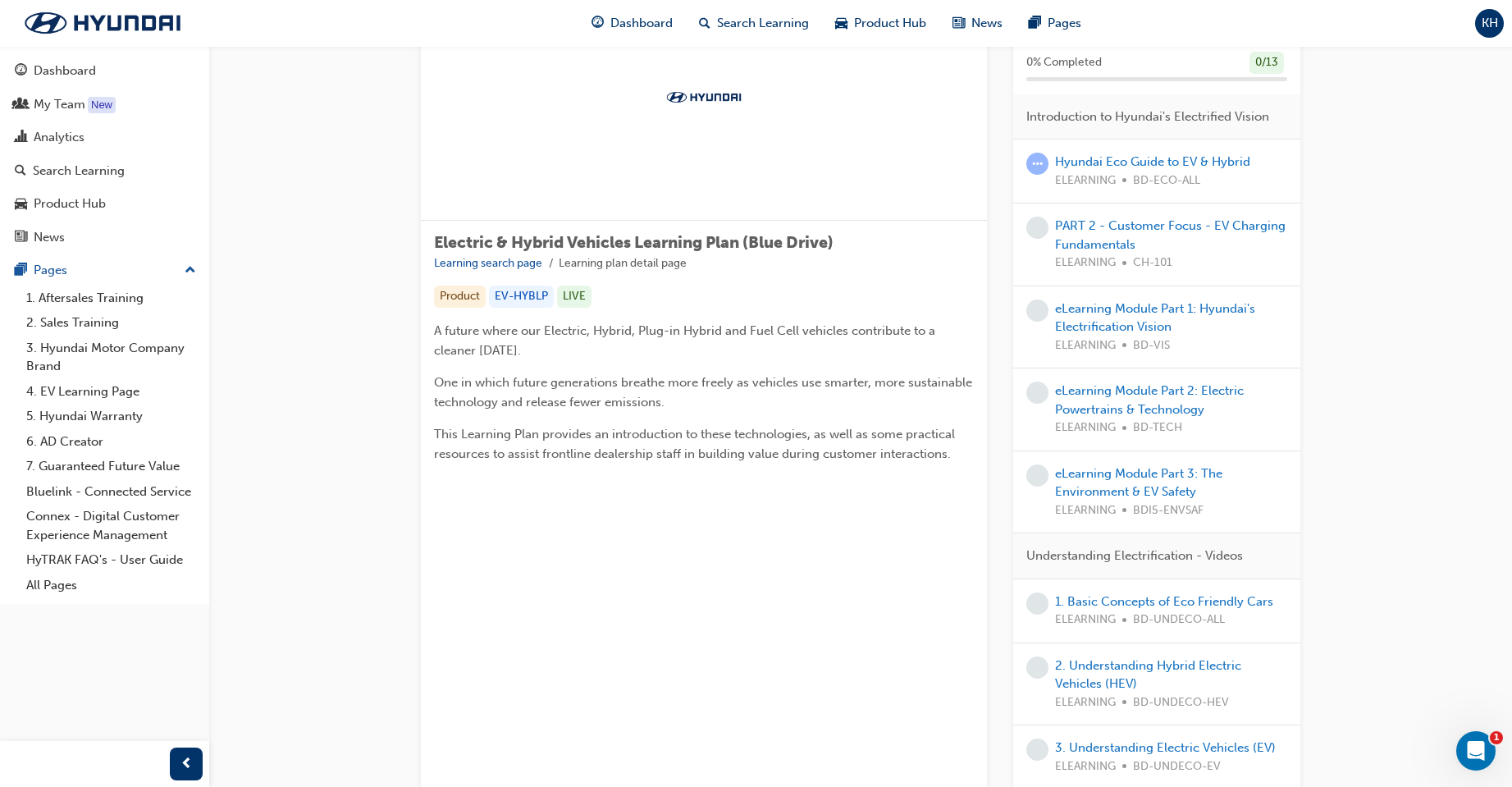
scroll to position [82, 0]
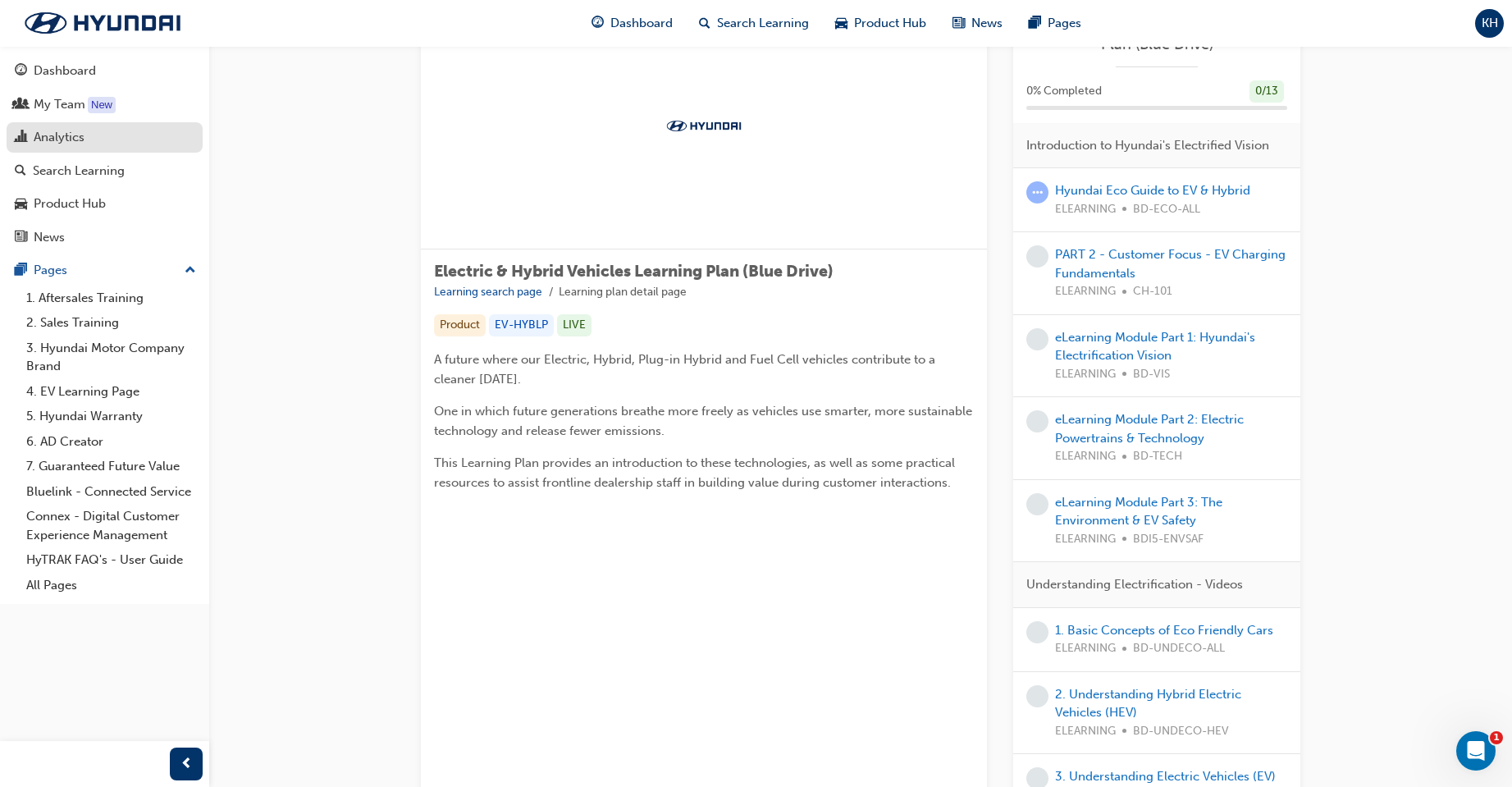
click at [65, 136] on div "Analytics" at bounding box center [59, 137] width 51 height 19
